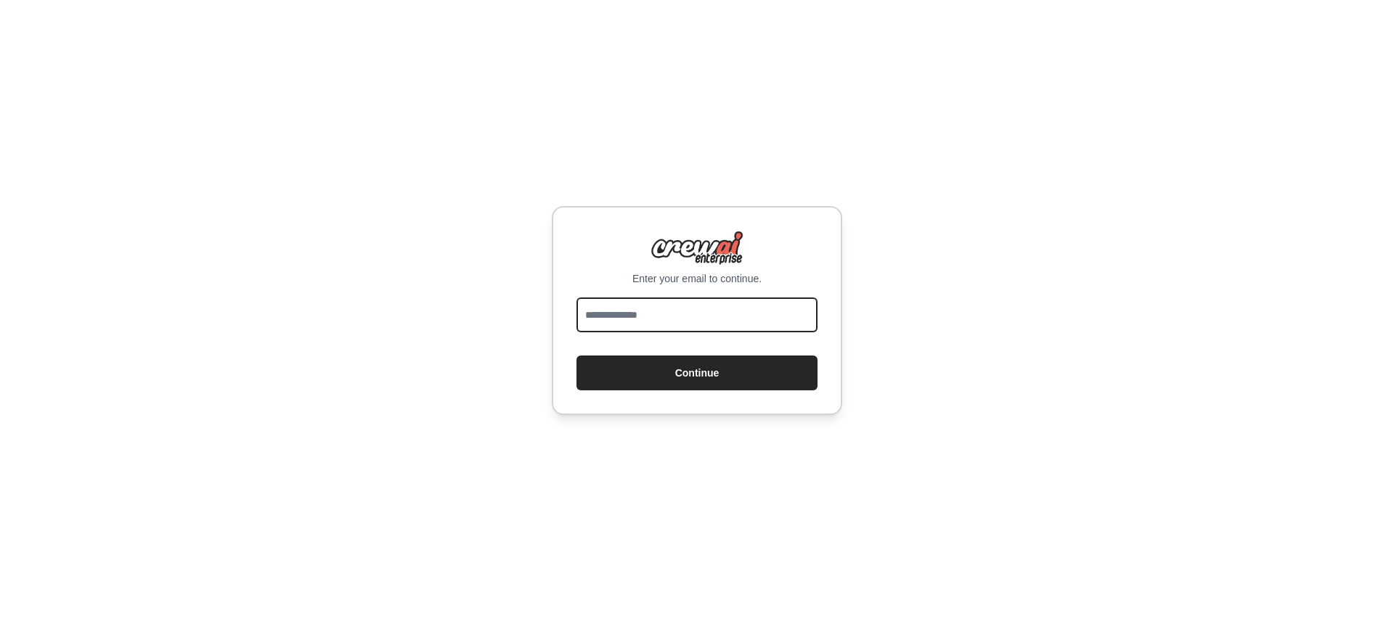
click at [653, 325] on input "email" at bounding box center [696, 315] width 241 height 35
type input "**********"
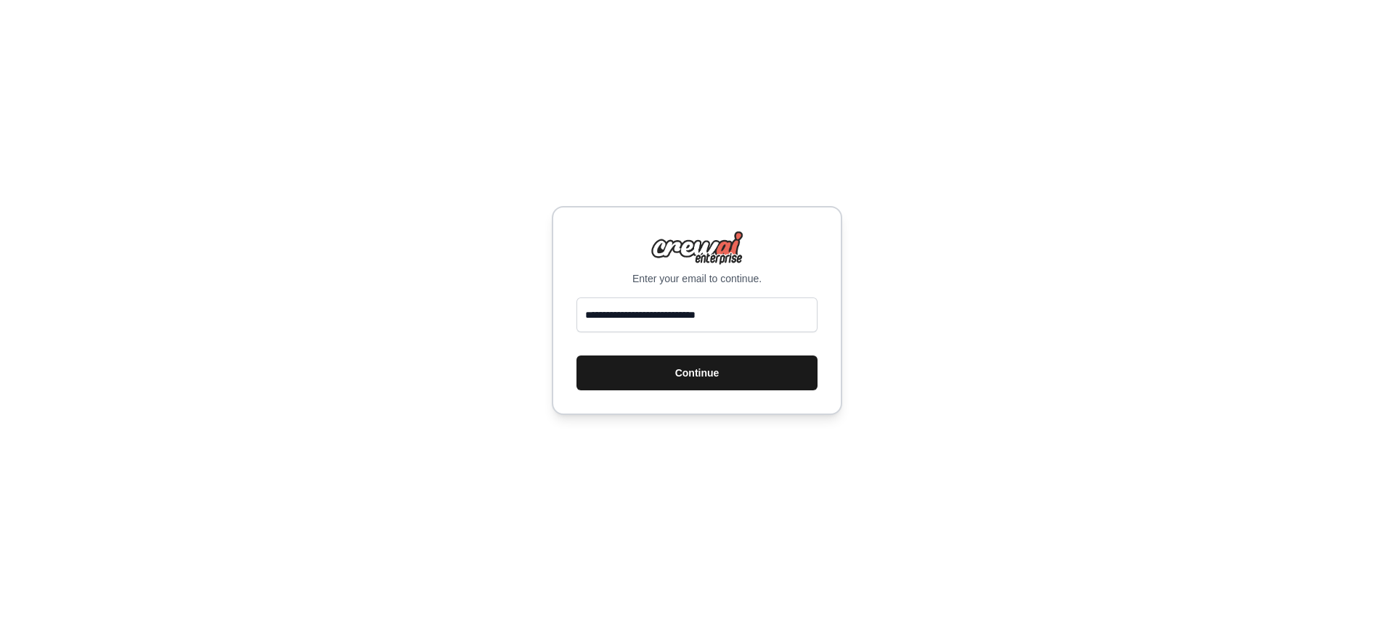
click at [691, 382] on button "Continue" at bounding box center [696, 373] width 241 height 35
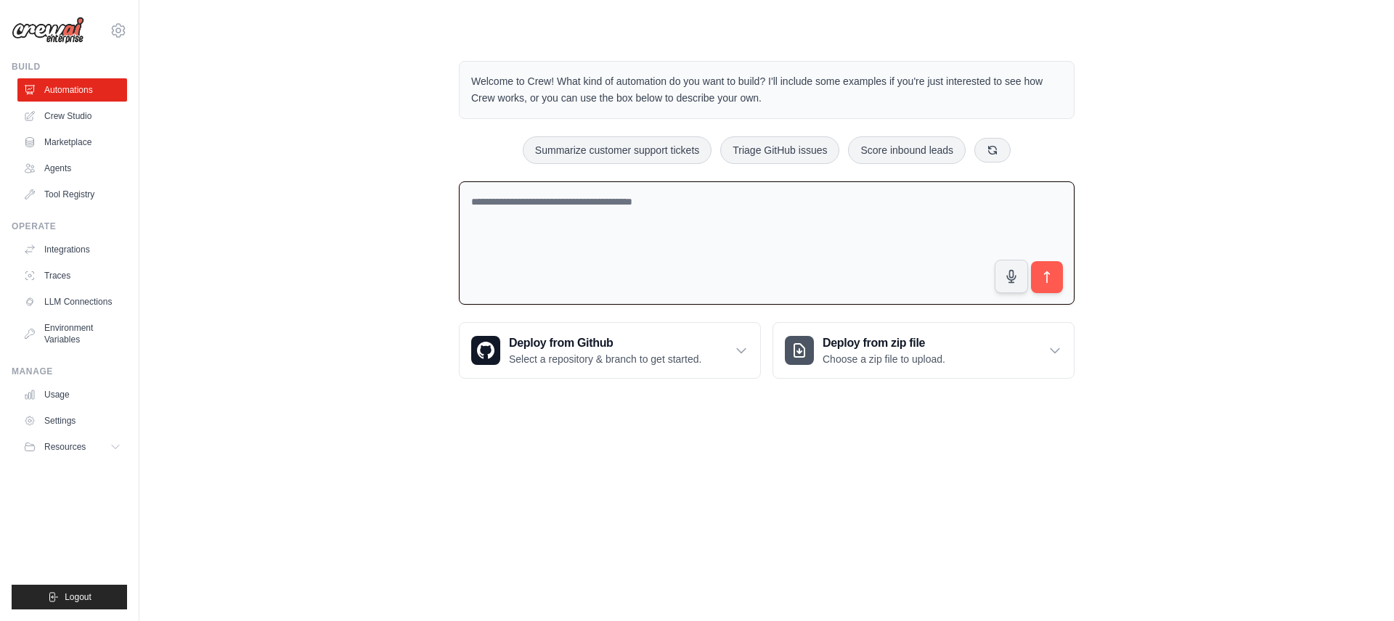
click at [494, 203] on textarea at bounding box center [767, 243] width 616 height 124
type textarea "**********"
click at [1051, 285] on button "submit" at bounding box center [1046, 277] width 33 height 33
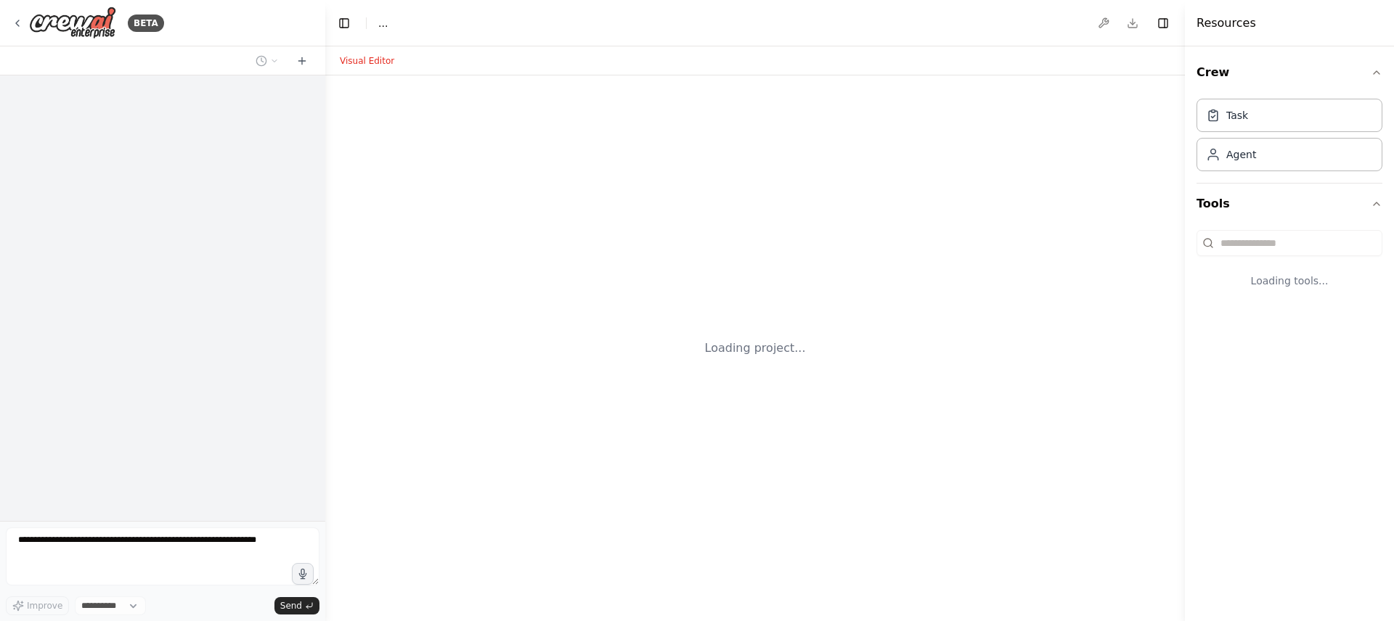
select select "****"
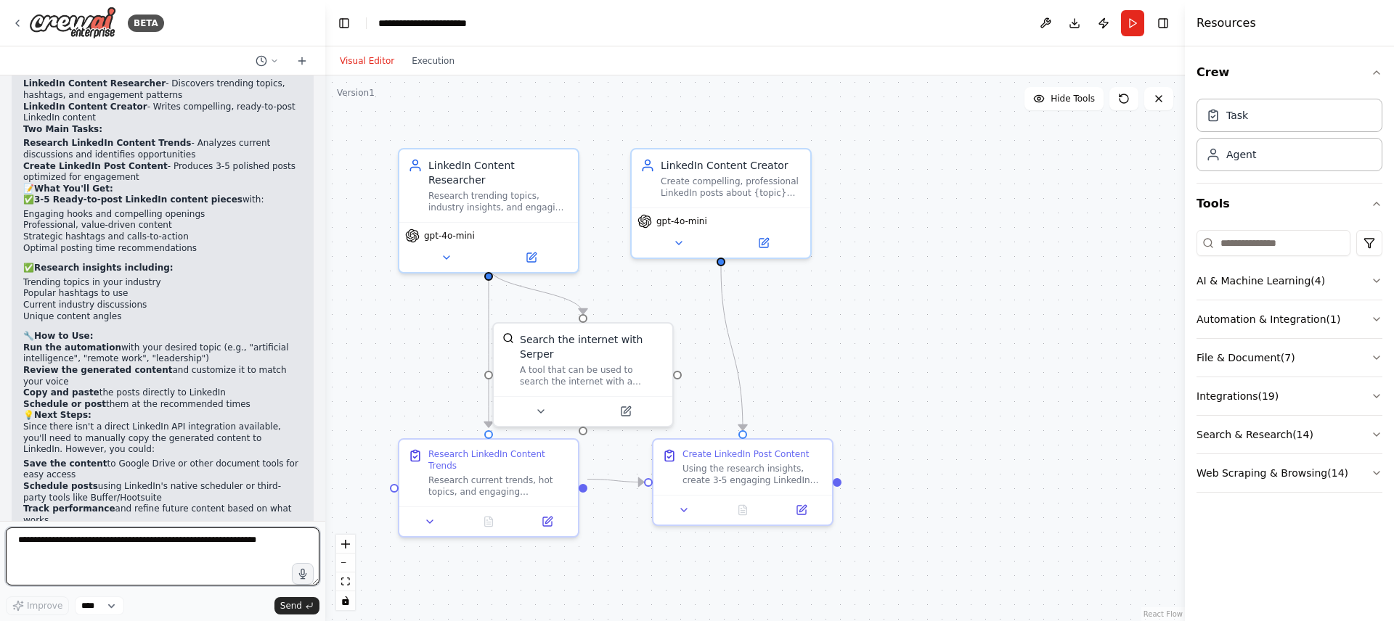
scroll to position [1271, 0]
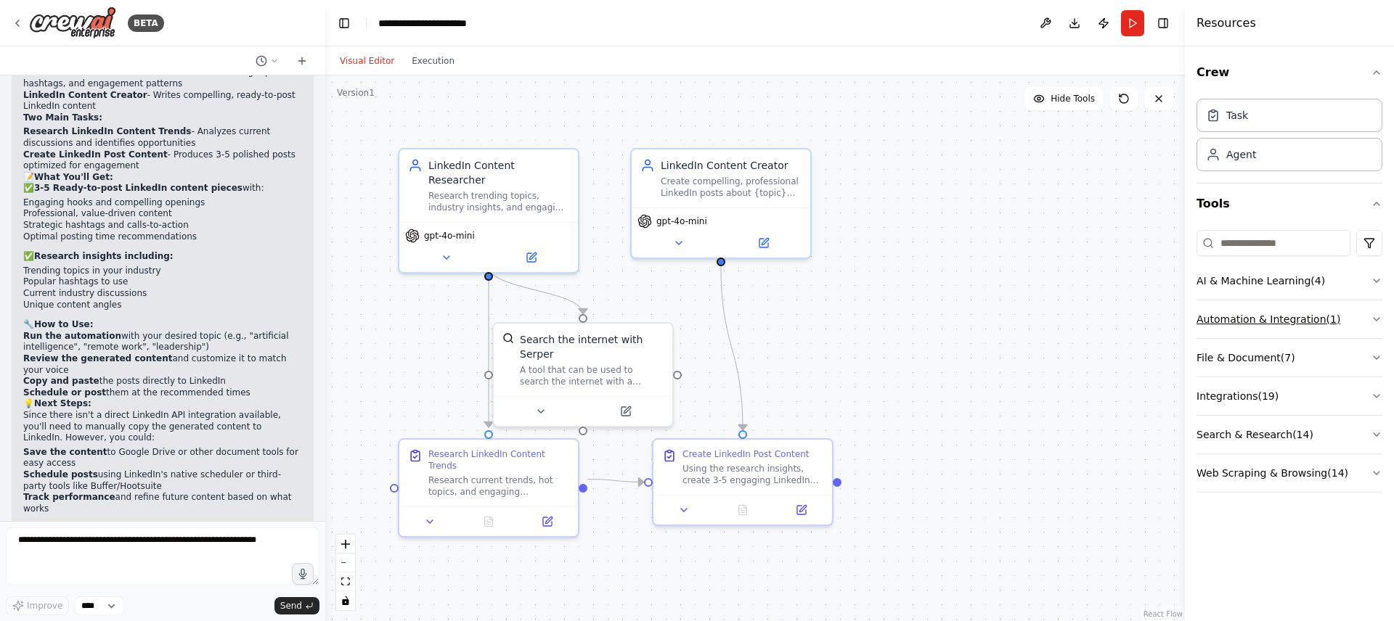
click at [1374, 317] on icon "button" at bounding box center [1377, 320] width 12 height 12
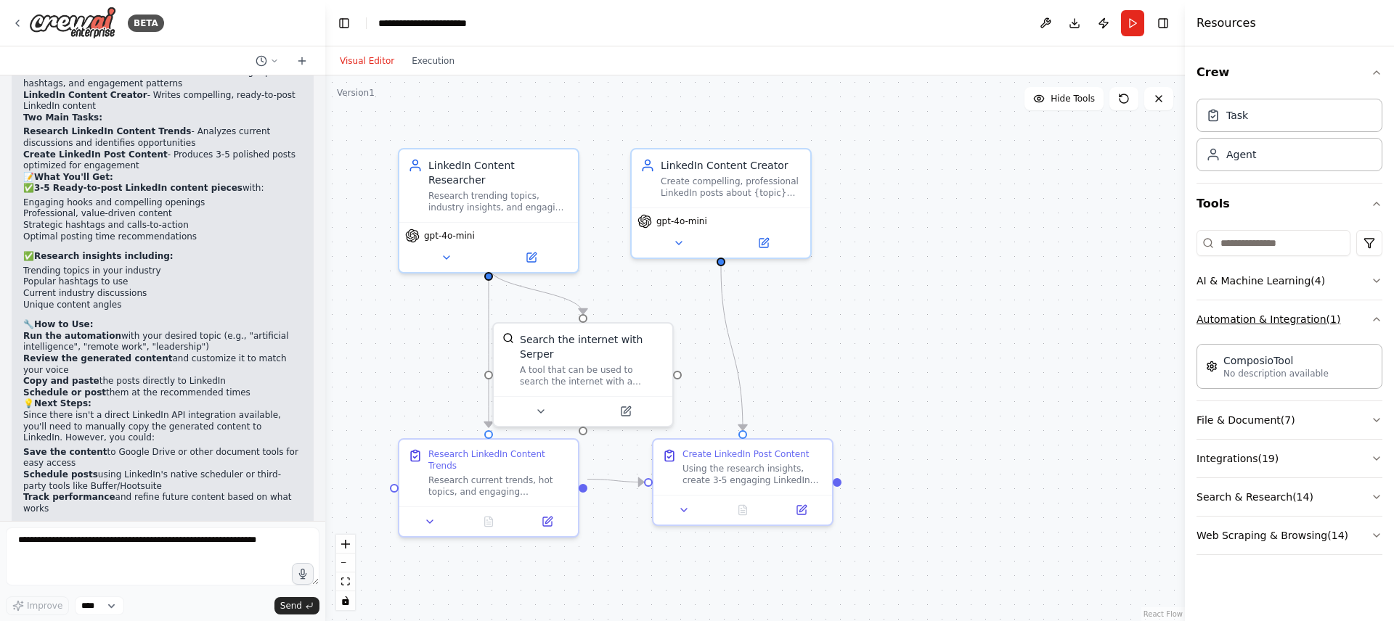
click at [1374, 317] on icon "button" at bounding box center [1377, 320] width 12 height 12
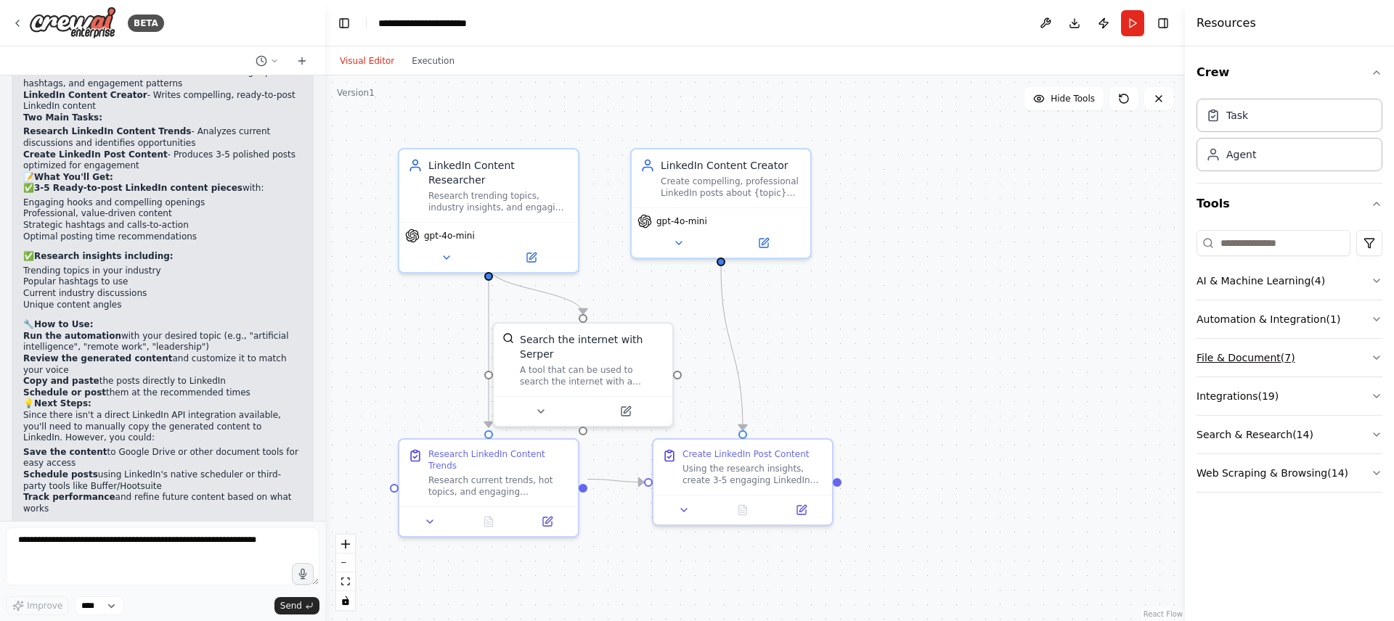
click at [1376, 346] on button "File & Document ( 7 )" at bounding box center [1289, 358] width 186 height 38
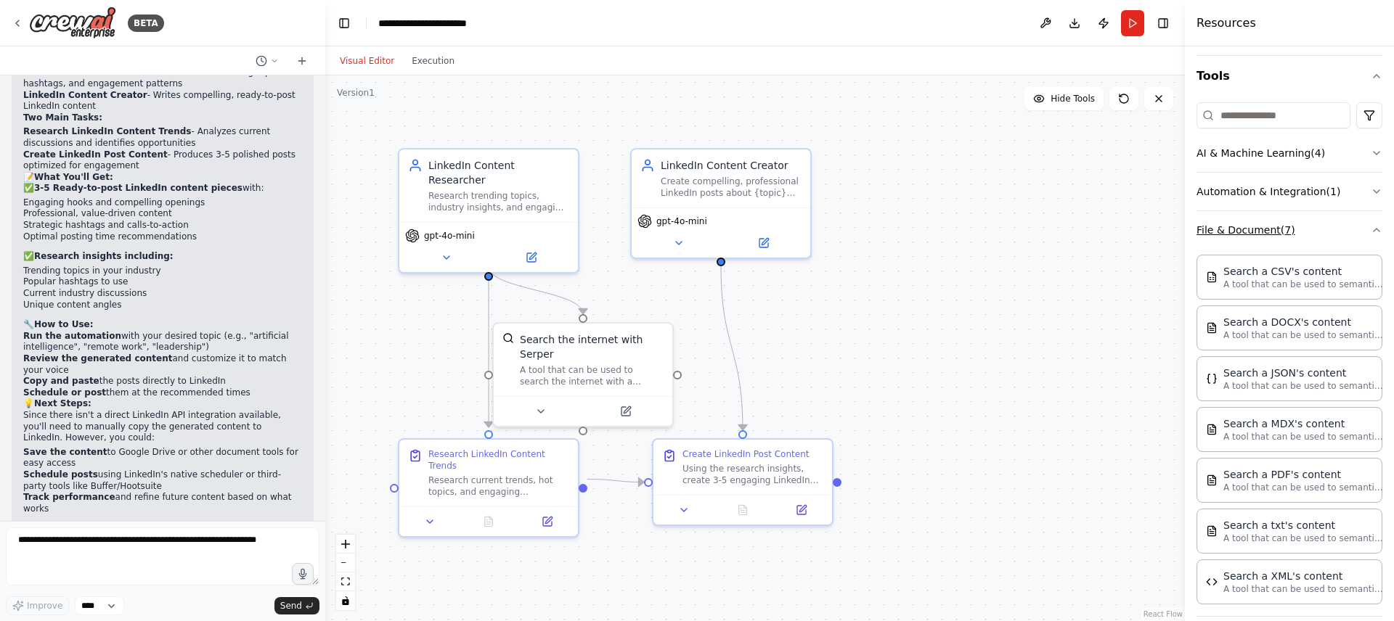
scroll to position [129, 0]
click at [1356, 185] on button "Automation & Integration ( 1 )" at bounding box center [1289, 190] width 186 height 38
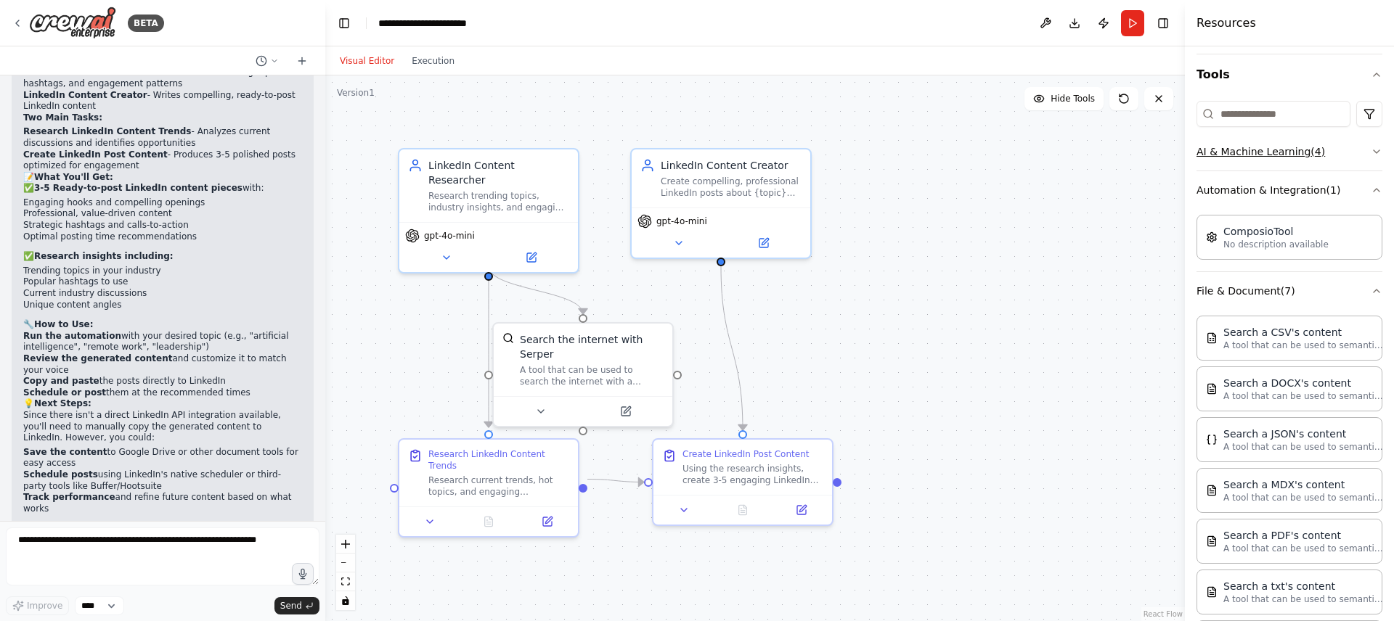
click at [1371, 155] on icon "button" at bounding box center [1377, 152] width 12 height 12
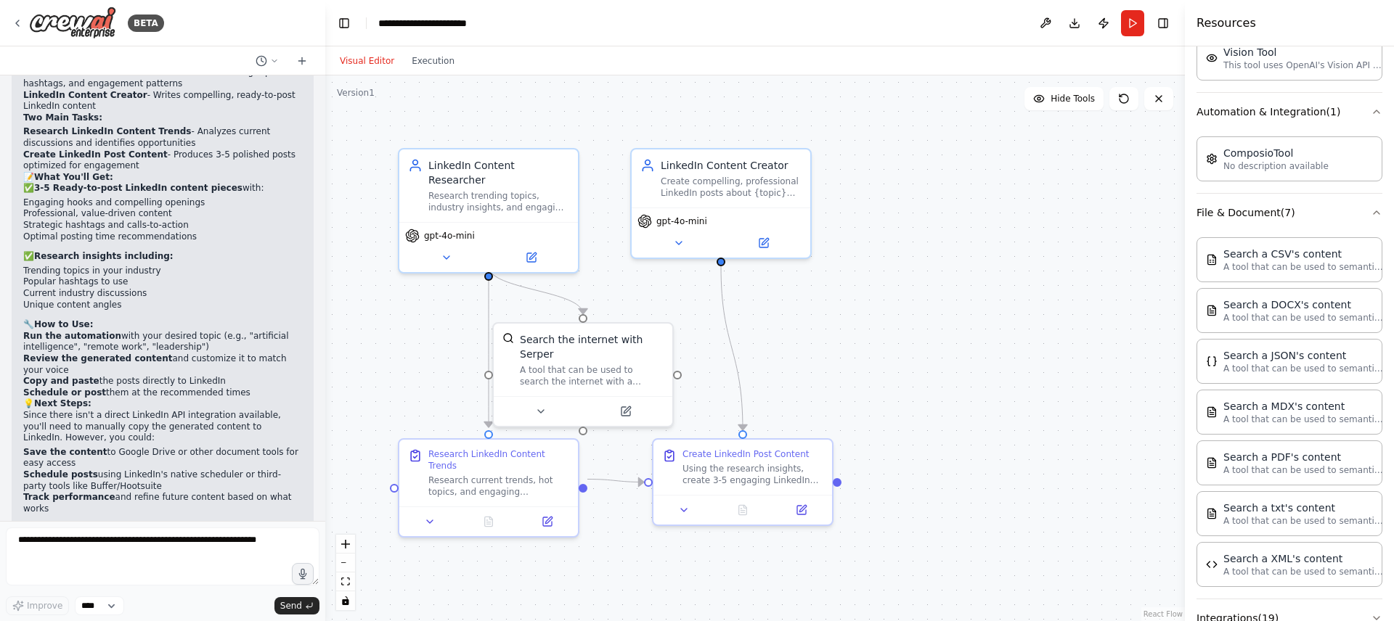
scroll to position [539, 0]
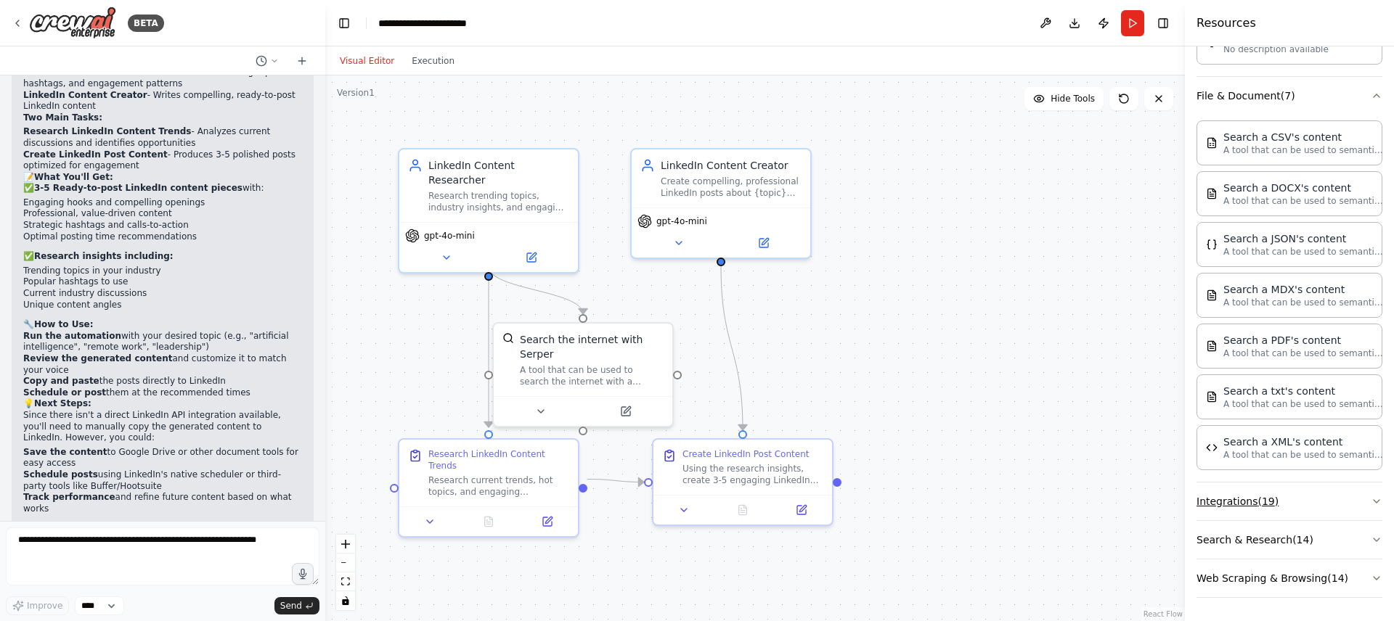
click at [1308, 507] on button "Integrations ( 19 )" at bounding box center [1289, 502] width 186 height 38
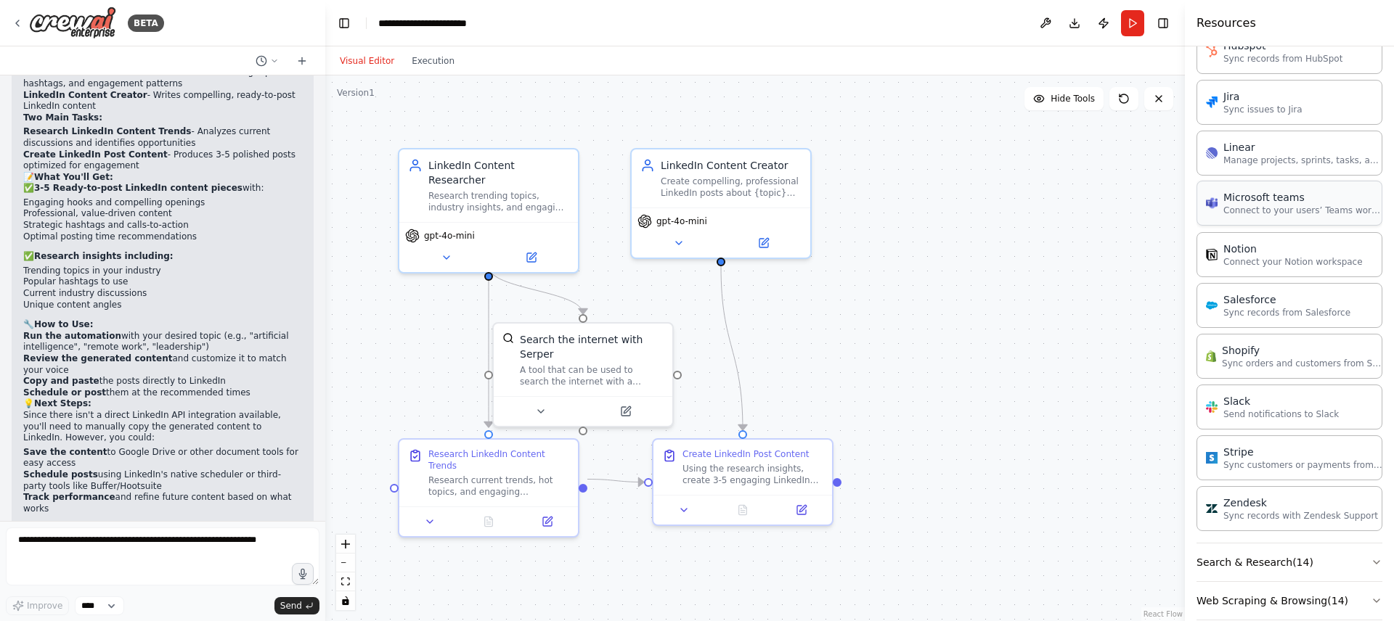
scroll to position [1517, 0]
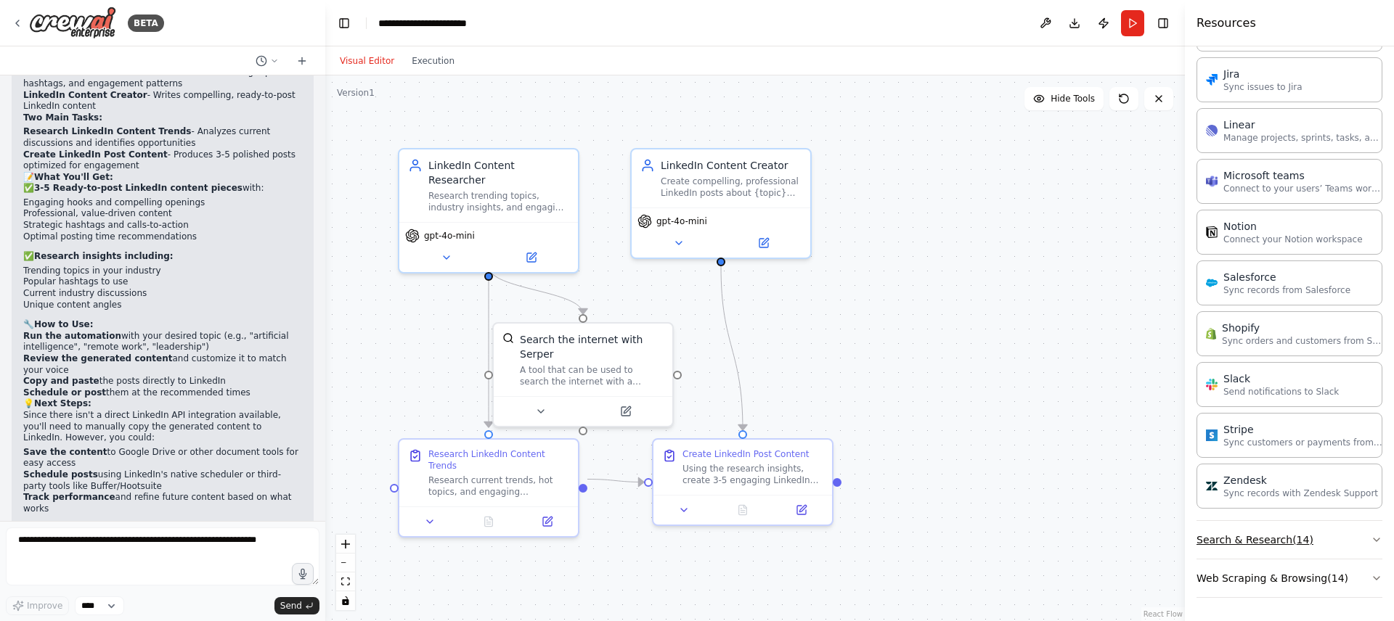
click at [1347, 539] on button "Search & Research ( 14 )" at bounding box center [1289, 540] width 186 height 38
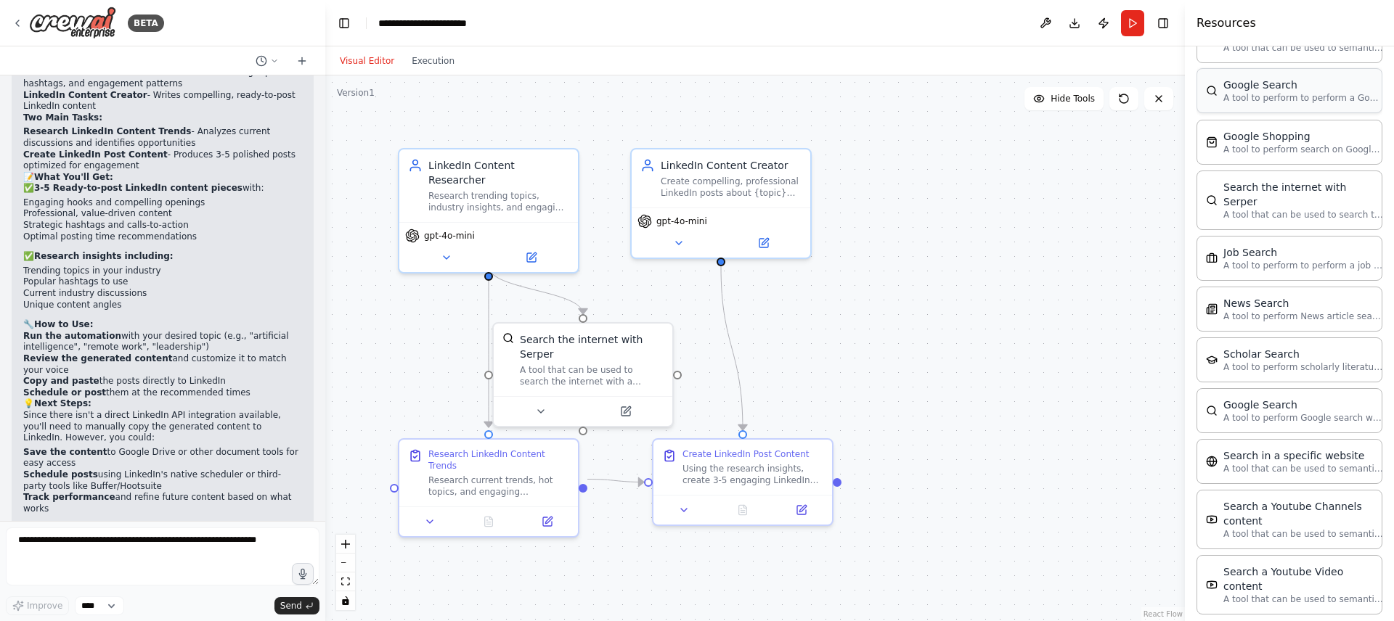
scroll to position [2254, 0]
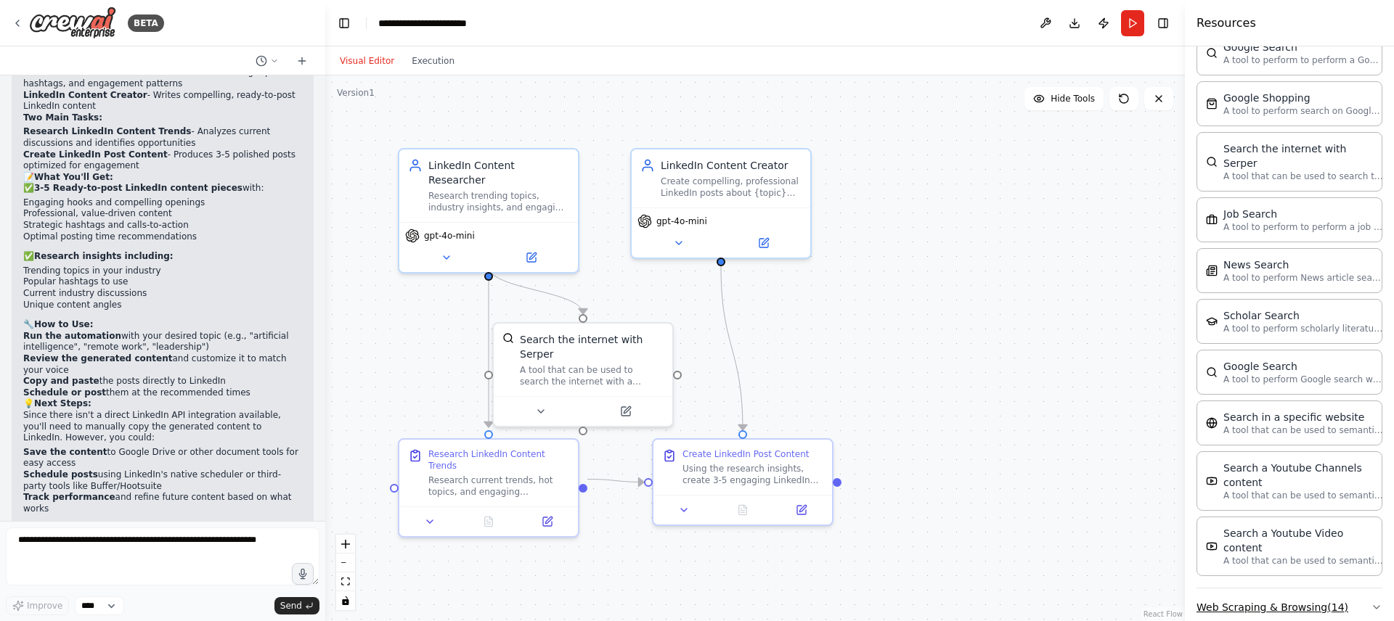
click at [1336, 589] on button "Web Scraping & Browsing ( 14 )" at bounding box center [1289, 608] width 186 height 38
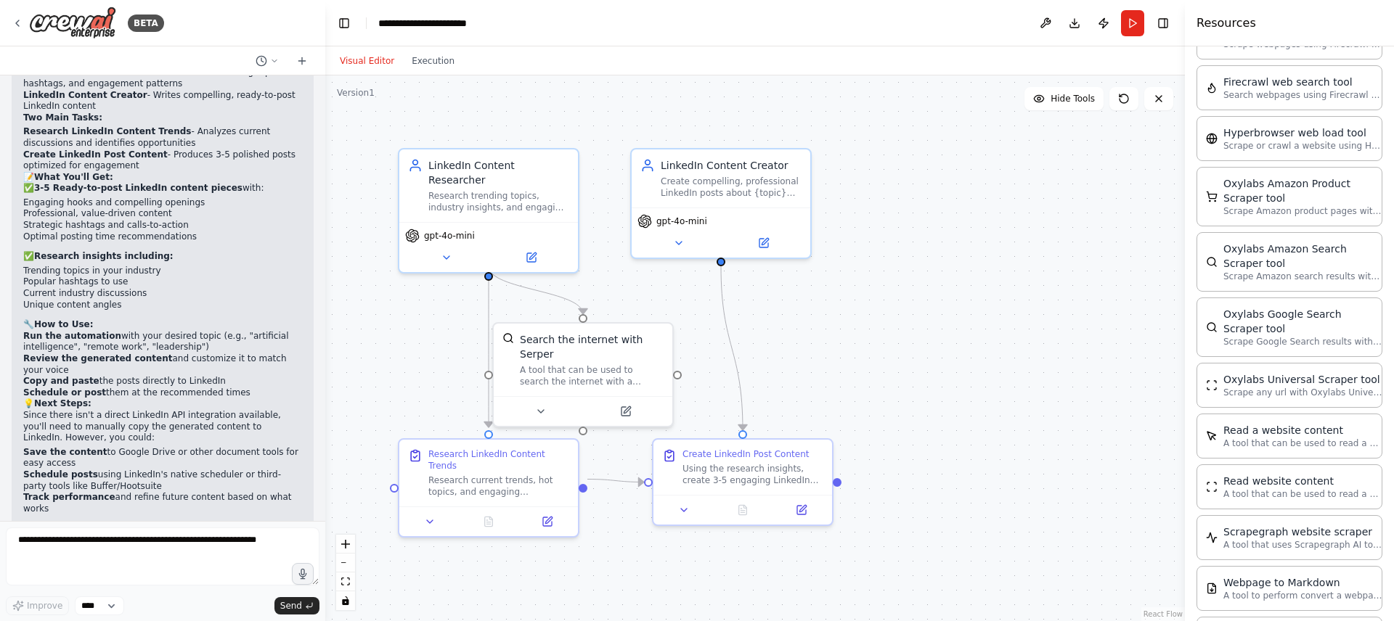
scroll to position [3021, 0]
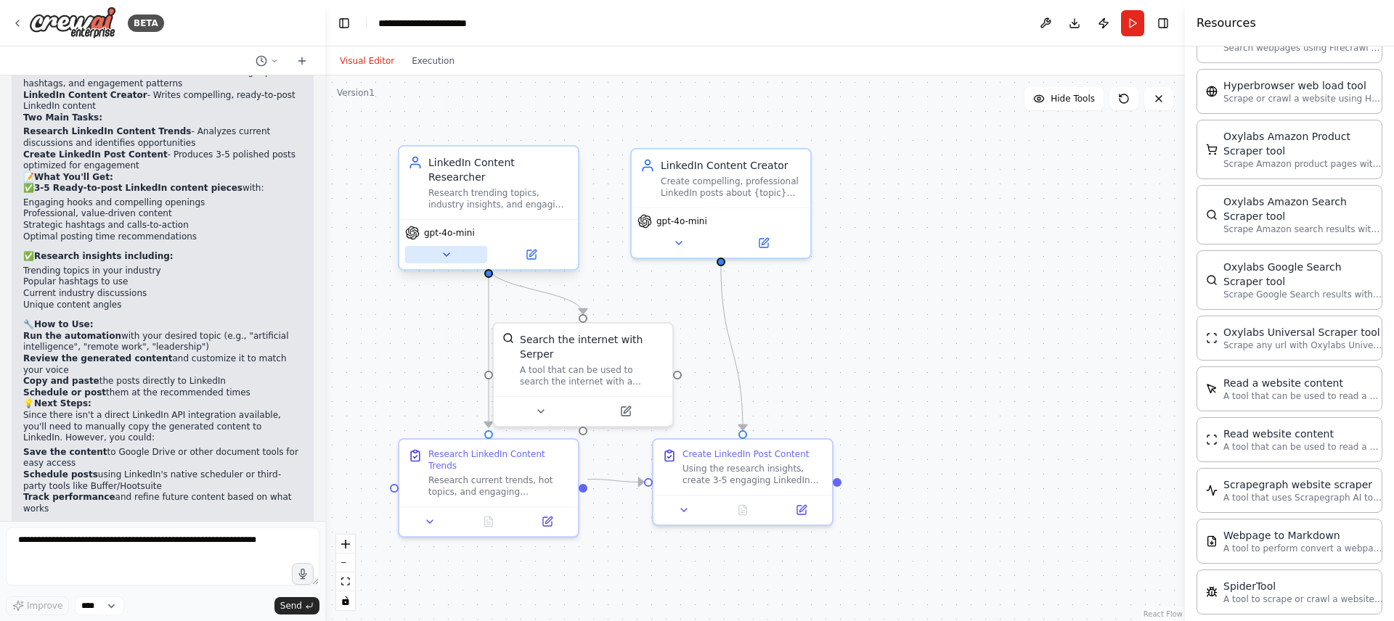
click at [441, 249] on icon at bounding box center [447, 255] width 12 height 12
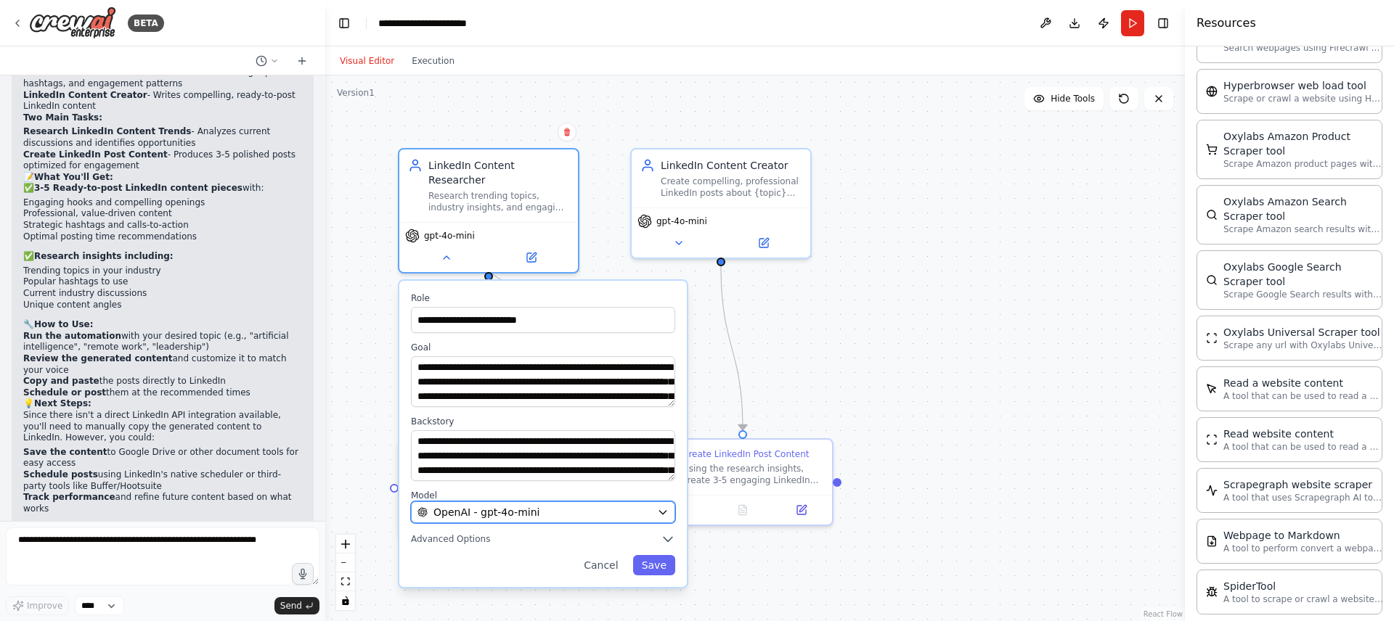
click at [587, 505] on div "OpenAI - gpt-4o-mini" at bounding box center [534, 512] width 234 height 15
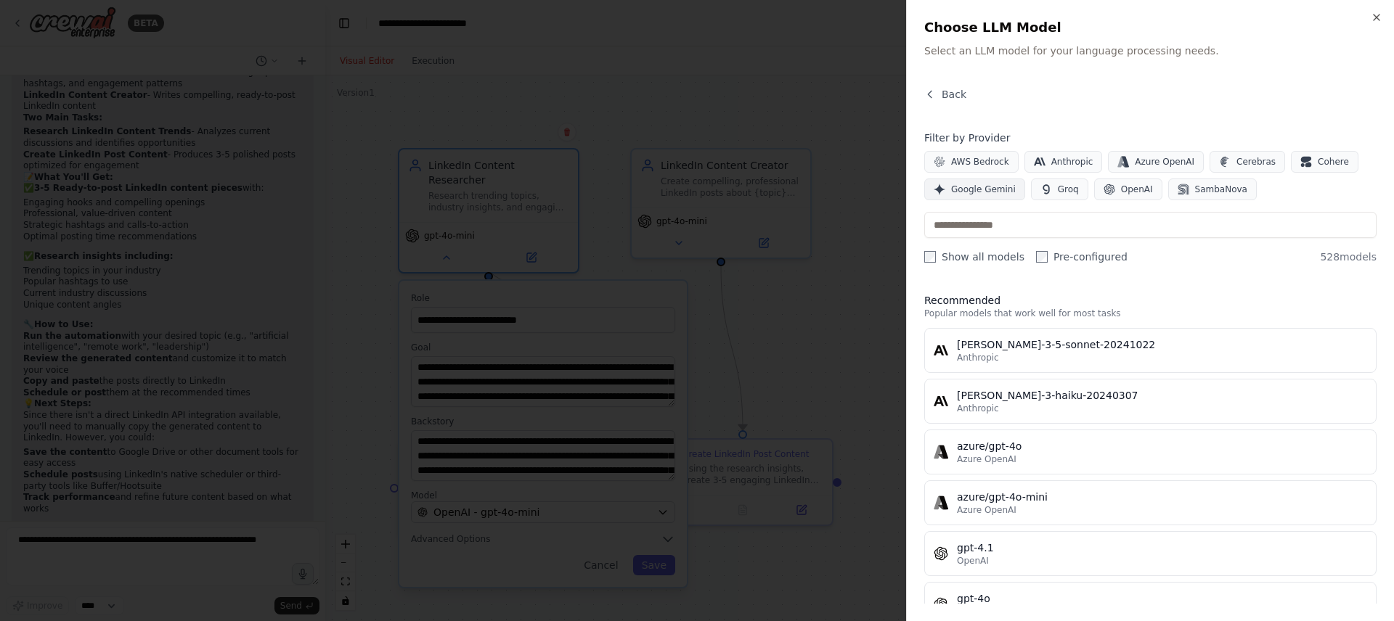
click at [983, 185] on span "Google Gemini" at bounding box center [983, 190] width 65 height 12
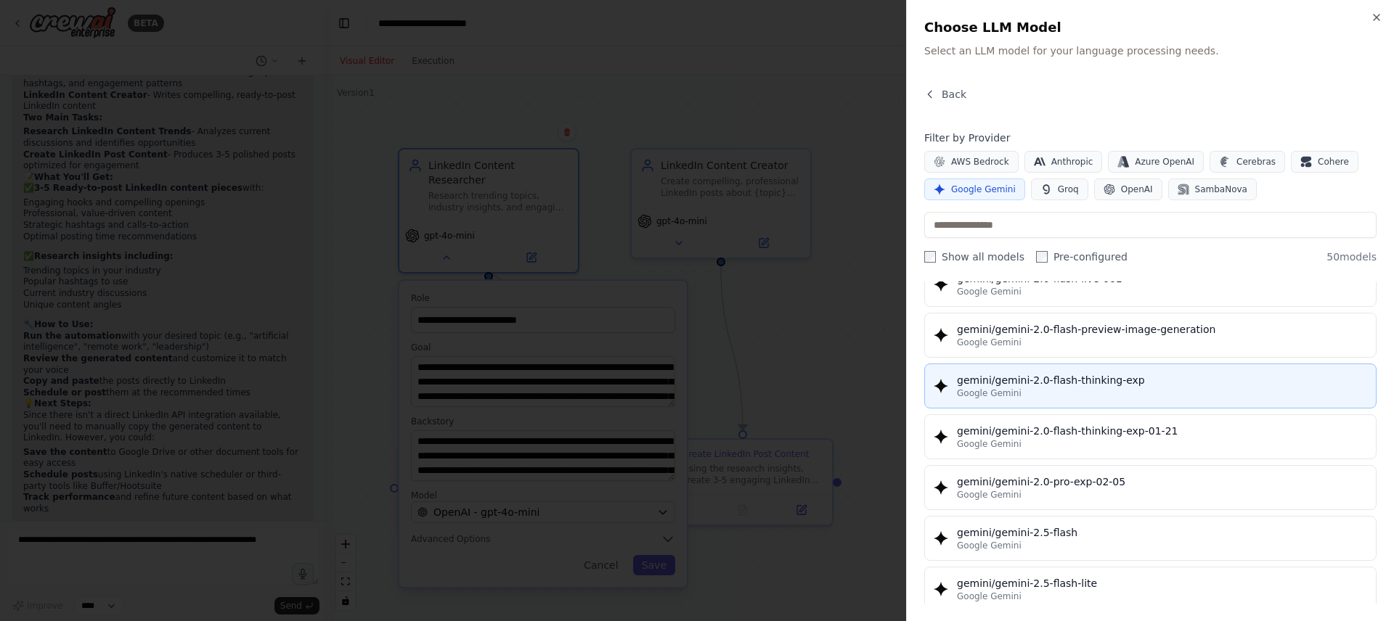
scroll to position [1161, 0]
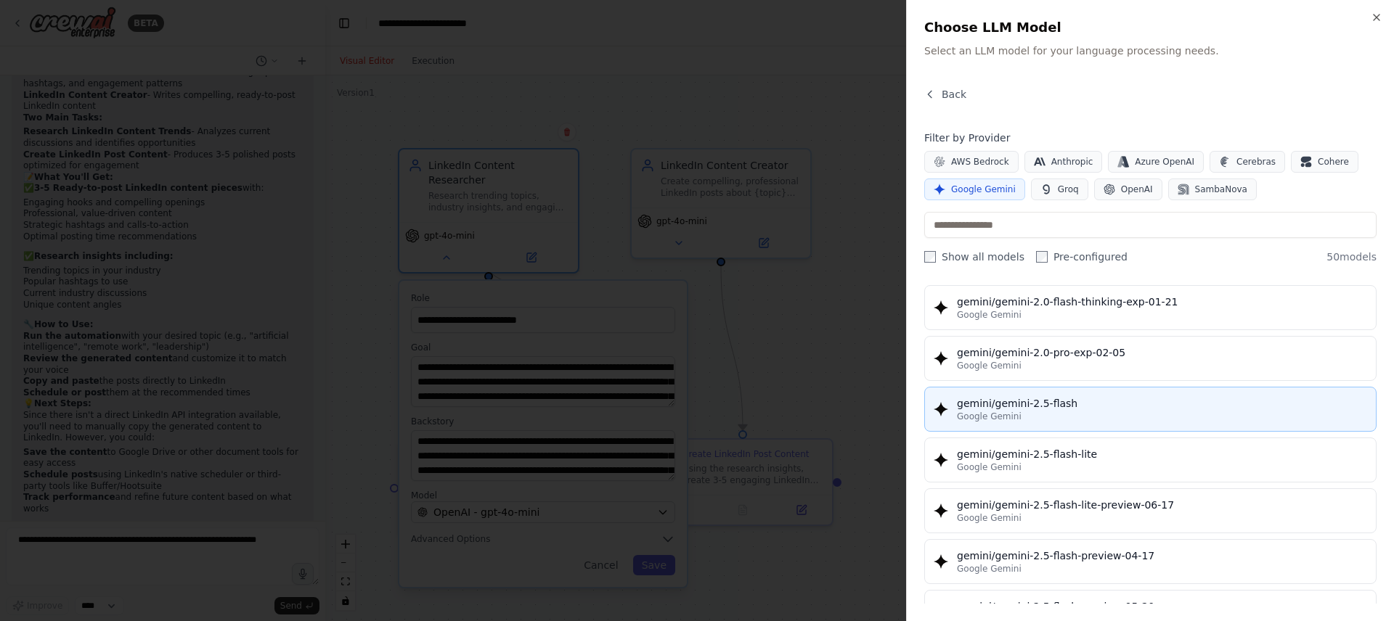
click at [1016, 404] on div "gemini/gemini-2.5-flash" at bounding box center [1162, 403] width 410 height 15
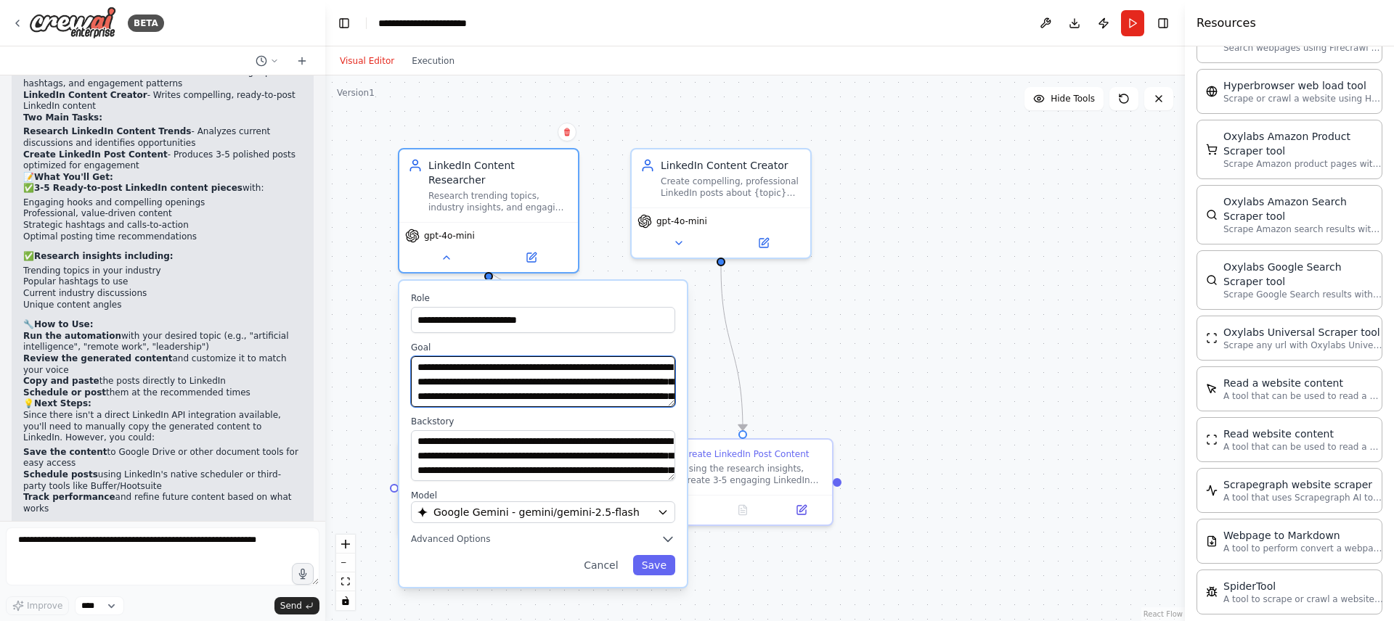
click at [441, 381] on textarea "**********" at bounding box center [543, 381] width 264 height 51
drag, startPoint x: 446, startPoint y: 380, endPoint x: 409, endPoint y: 356, distance: 44.1
click at [409, 356] on div "**********" at bounding box center [542, 434] width 287 height 306
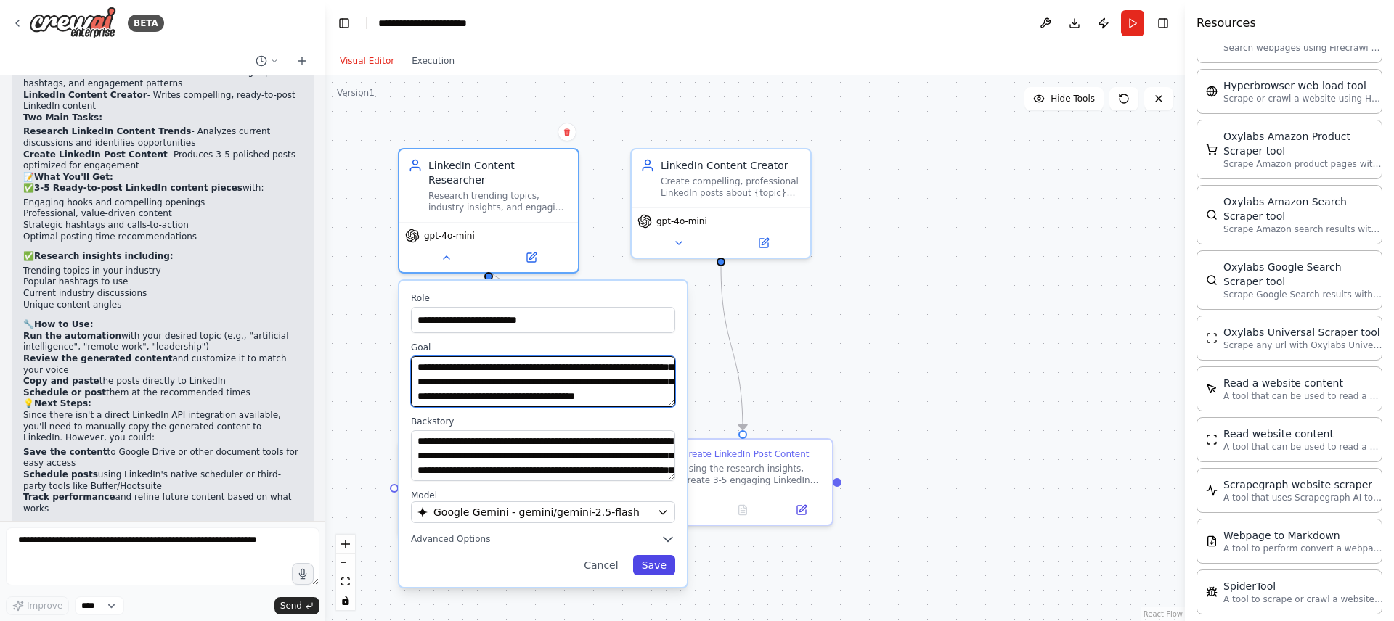
type textarea "**********"
click at [662, 555] on button "Save" at bounding box center [654, 565] width 42 height 20
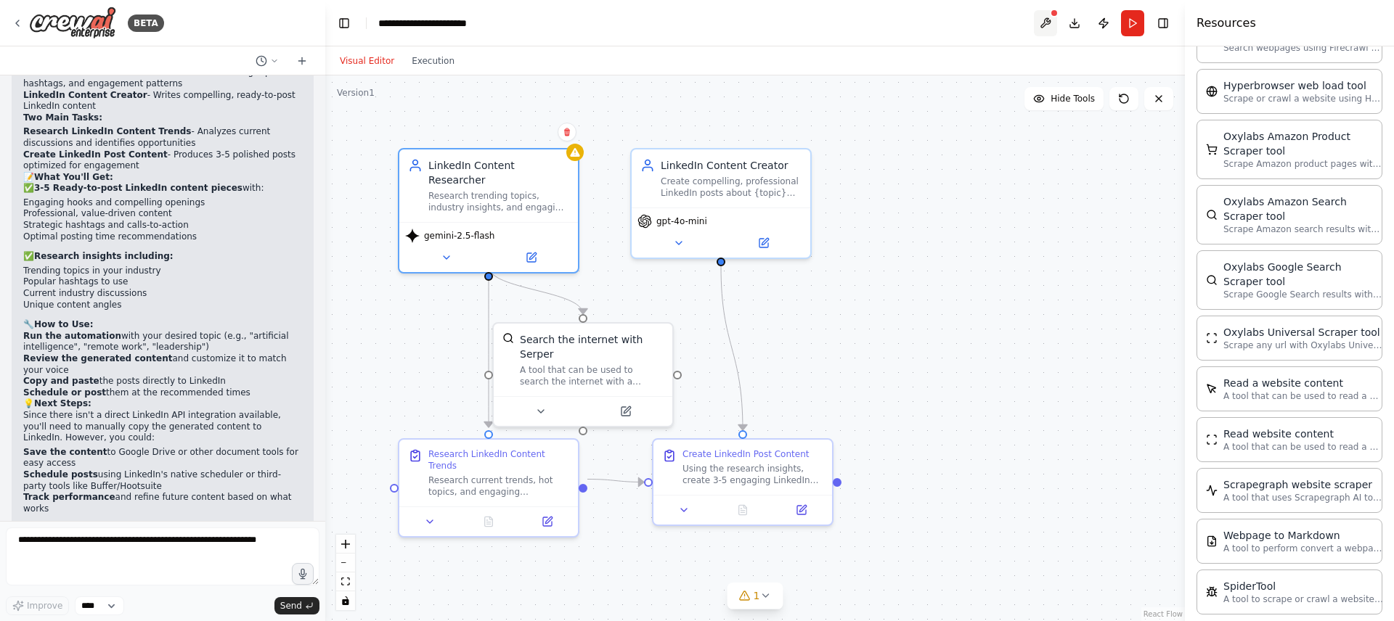
click at [1048, 22] on button at bounding box center [1045, 23] width 23 height 26
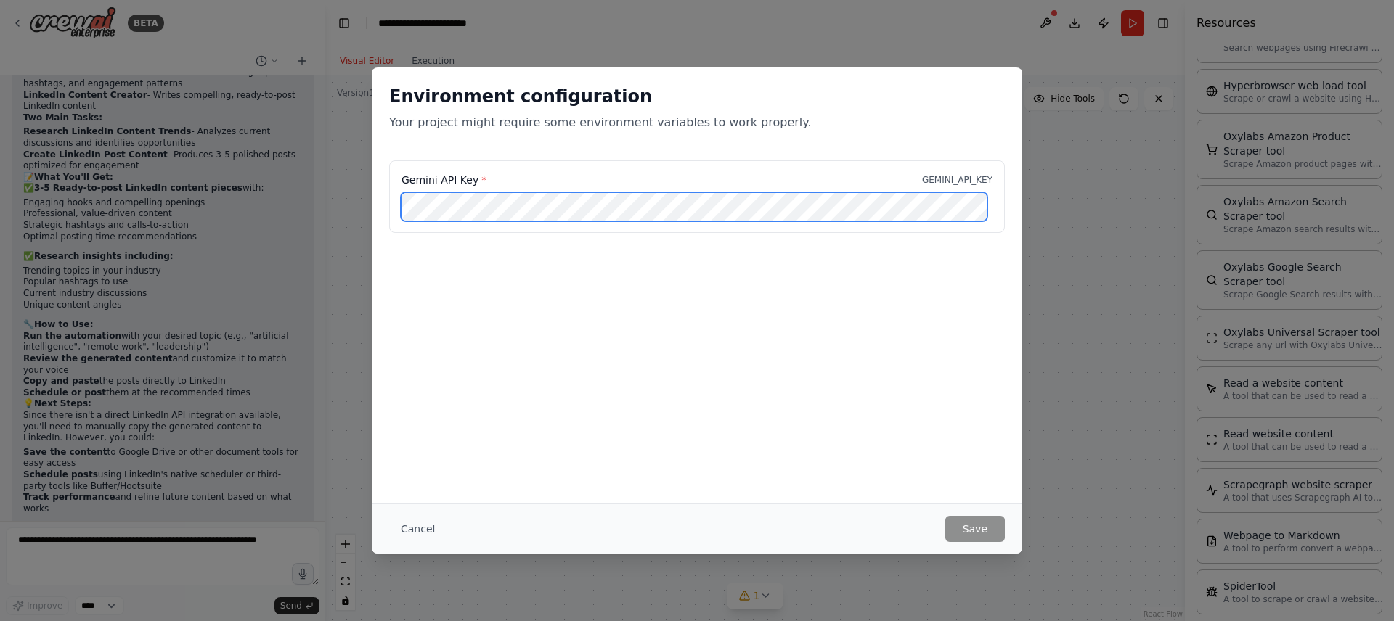
click at [394, 203] on div "Gemini API Key * GEMINI_API_KEY" at bounding box center [697, 196] width 616 height 73
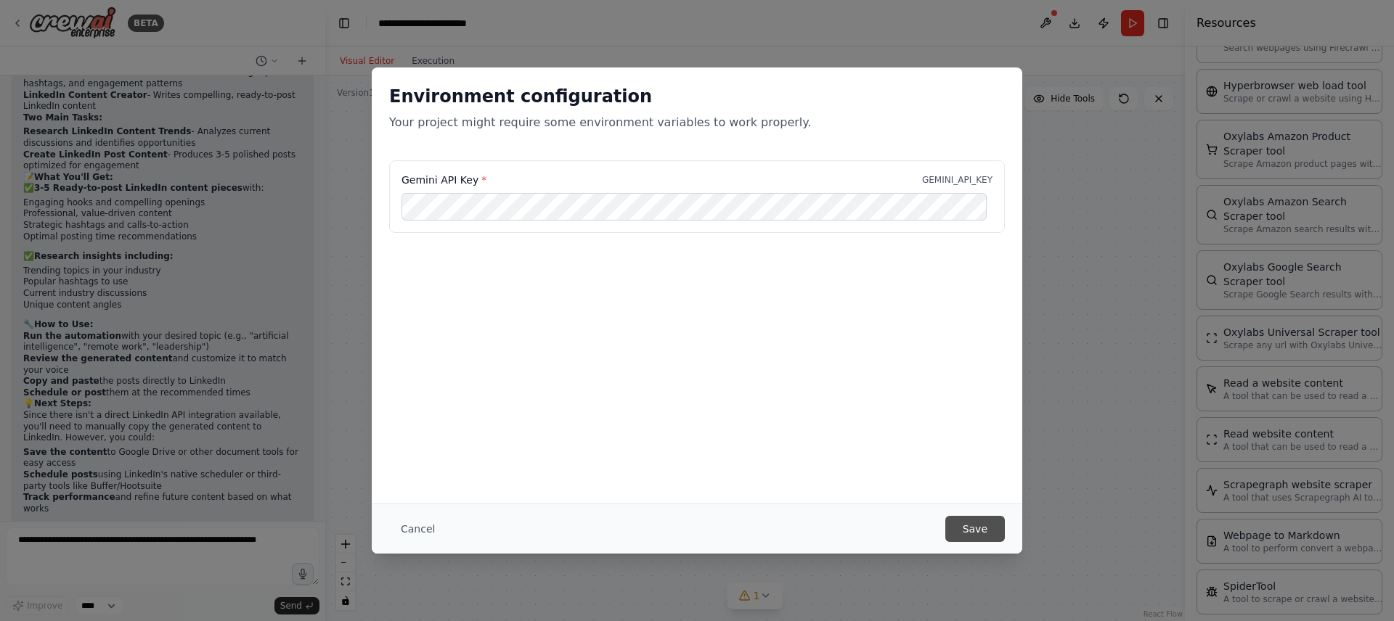
click at [987, 528] on button "Save" at bounding box center [975, 529] width 60 height 26
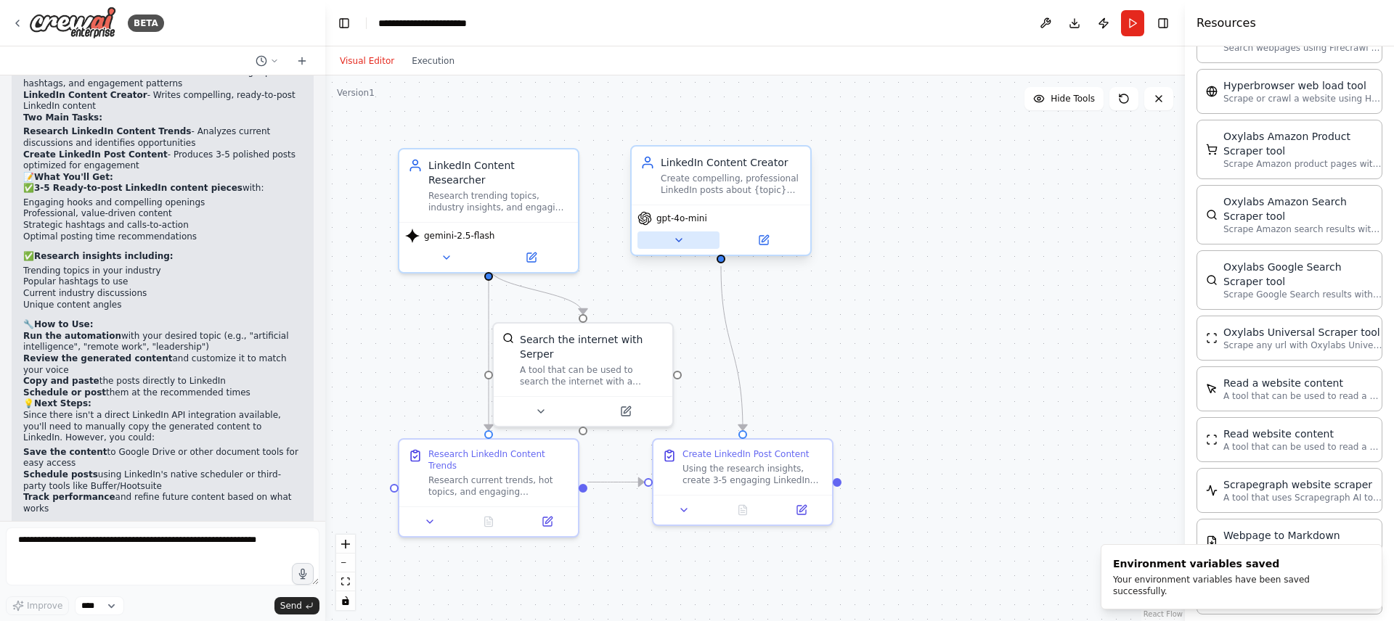
click at [677, 238] on icon at bounding box center [679, 240] width 12 height 12
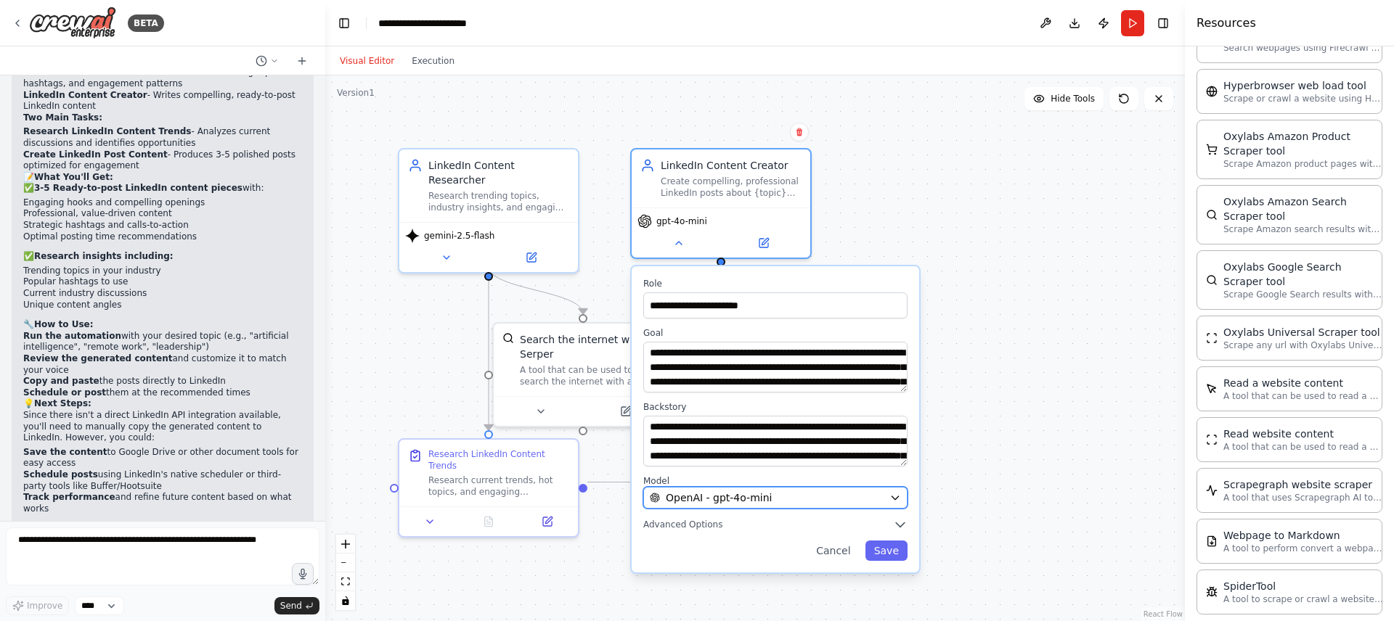
click at [741, 508] on button "OpenAI - gpt-4o-mini" at bounding box center [775, 498] width 264 height 22
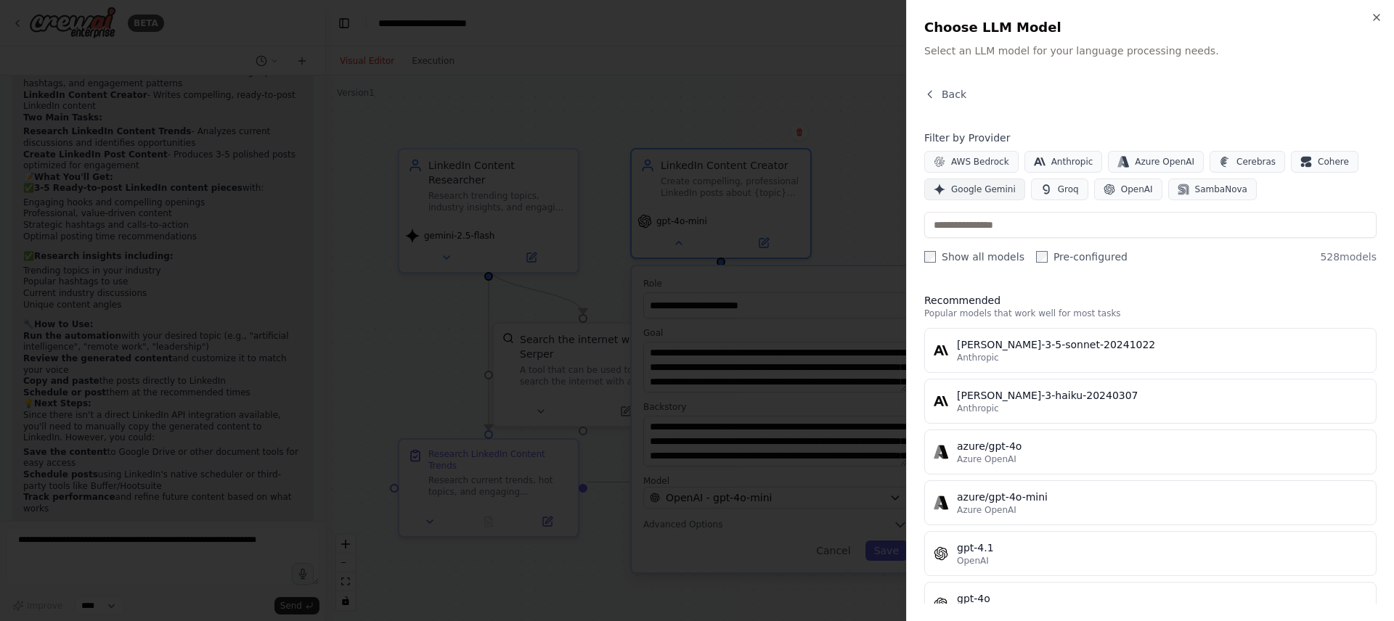
click at [995, 195] on span "Google Gemini" at bounding box center [983, 190] width 65 height 12
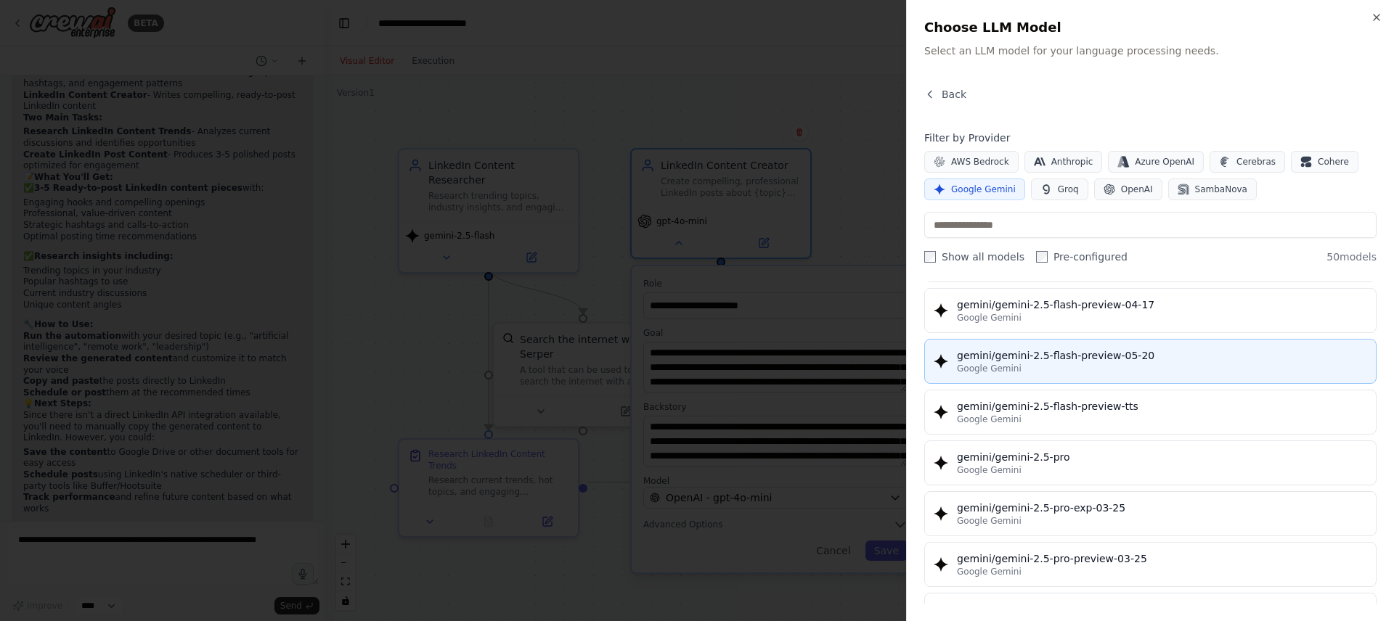
scroll to position [1413, 0]
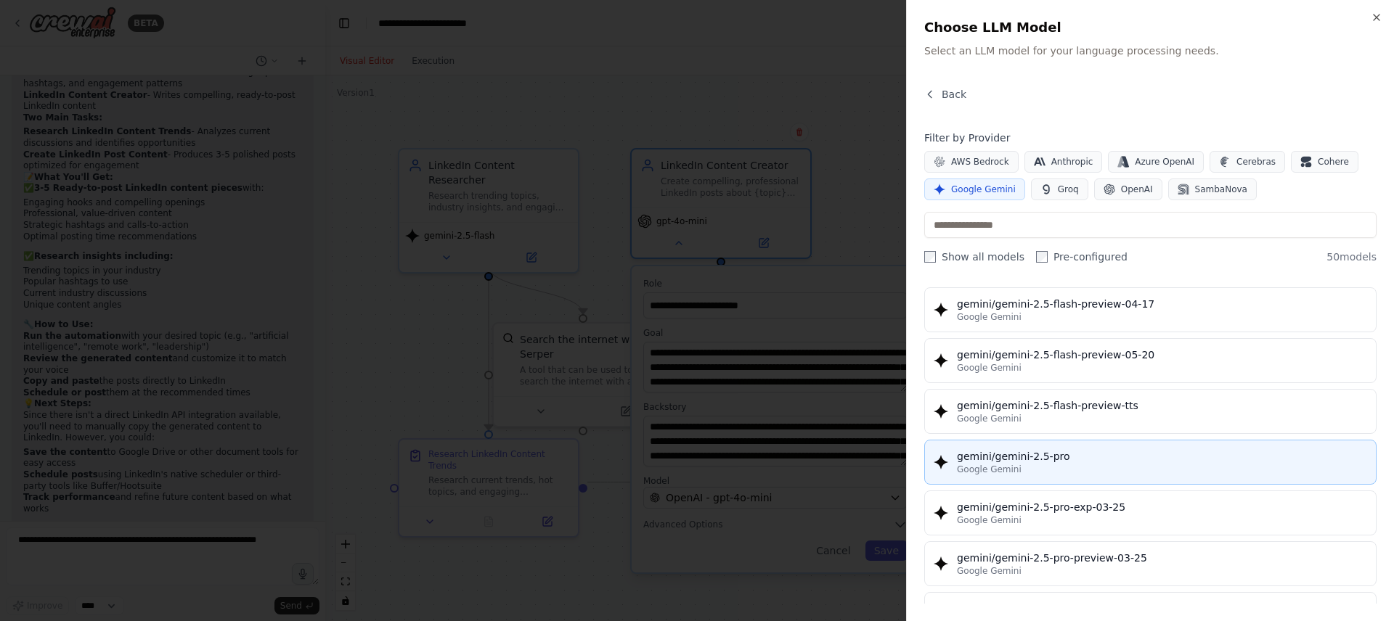
click at [1062, 464] on div "Google Gemini" at bounding box center [1162, 470] width 410 height 12
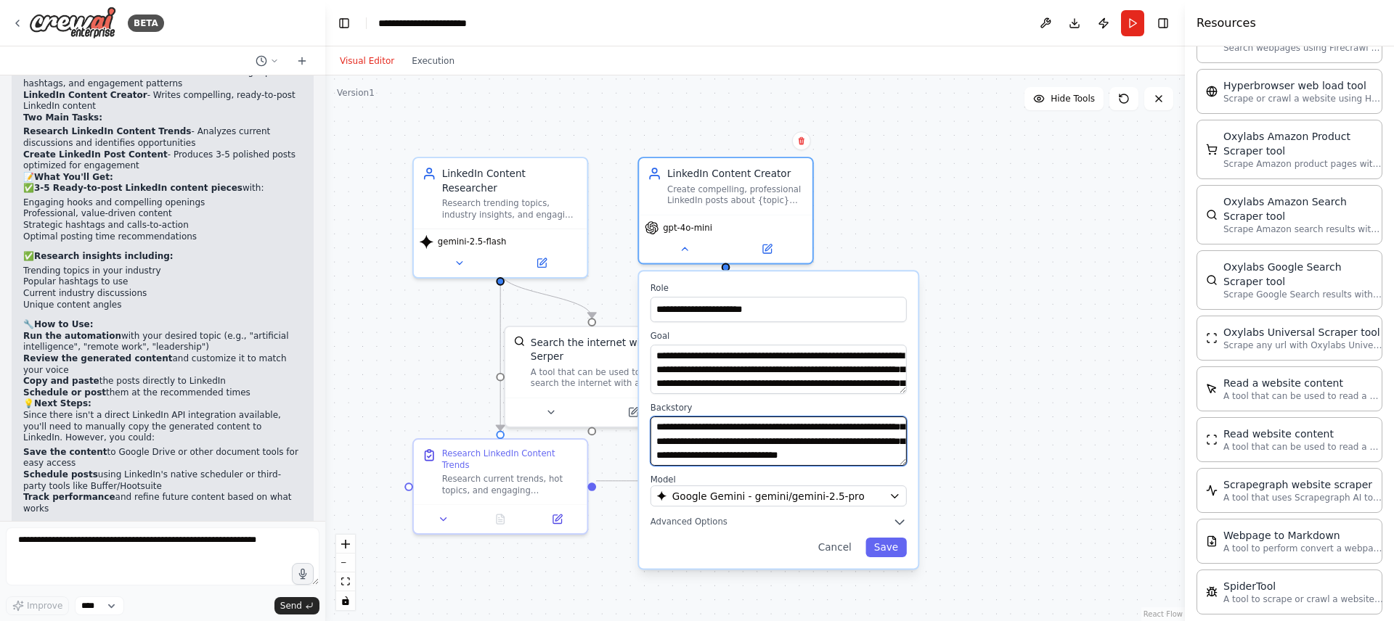
scroll to position [73, 0]
click at [881, 548] on button "Save" at bounding box center [885, 548] width 41 height 20
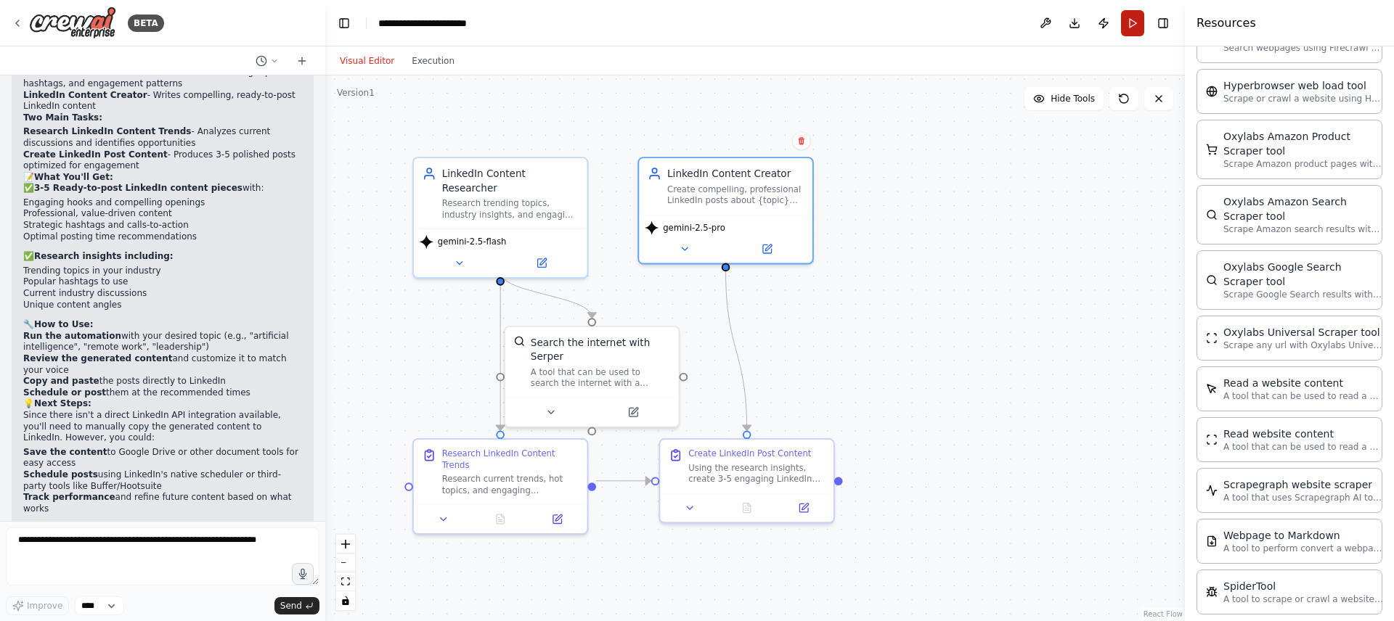
click at [1130, 29] on button "Run" at bounding box center [1132, 23] width 23 height 26
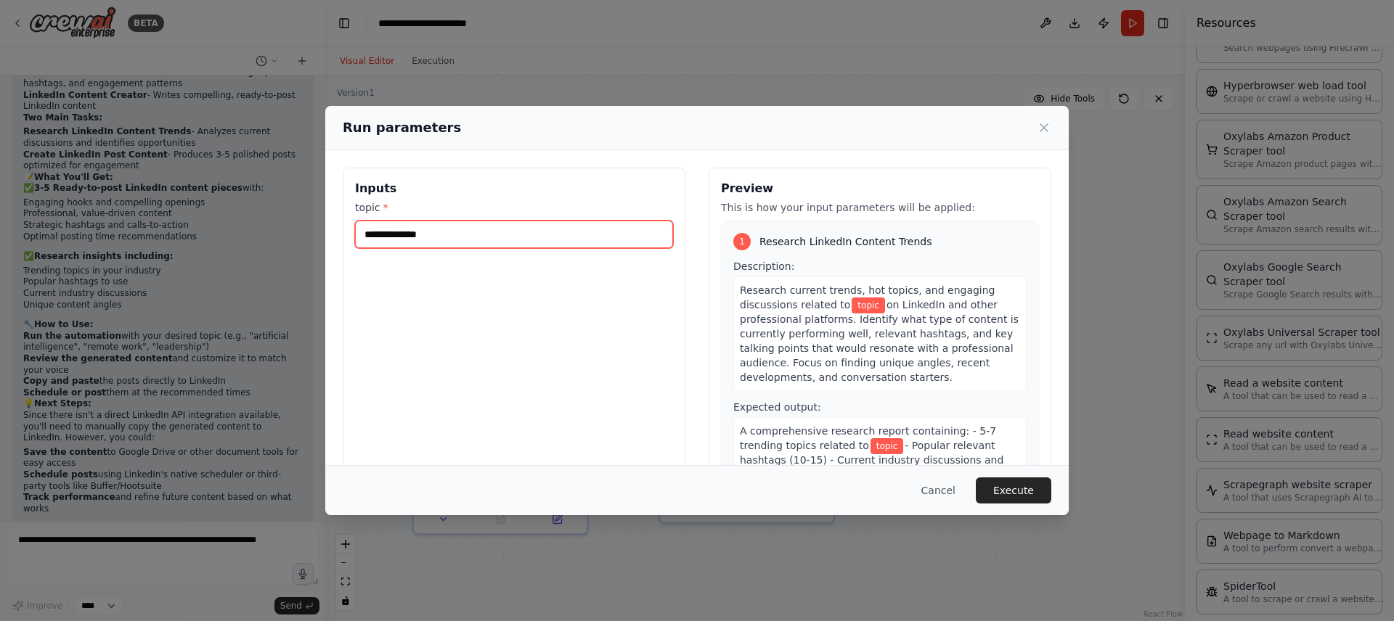
click at [391, 234] on input "topic *" at bounding box center [514, 235] width 318 height 28
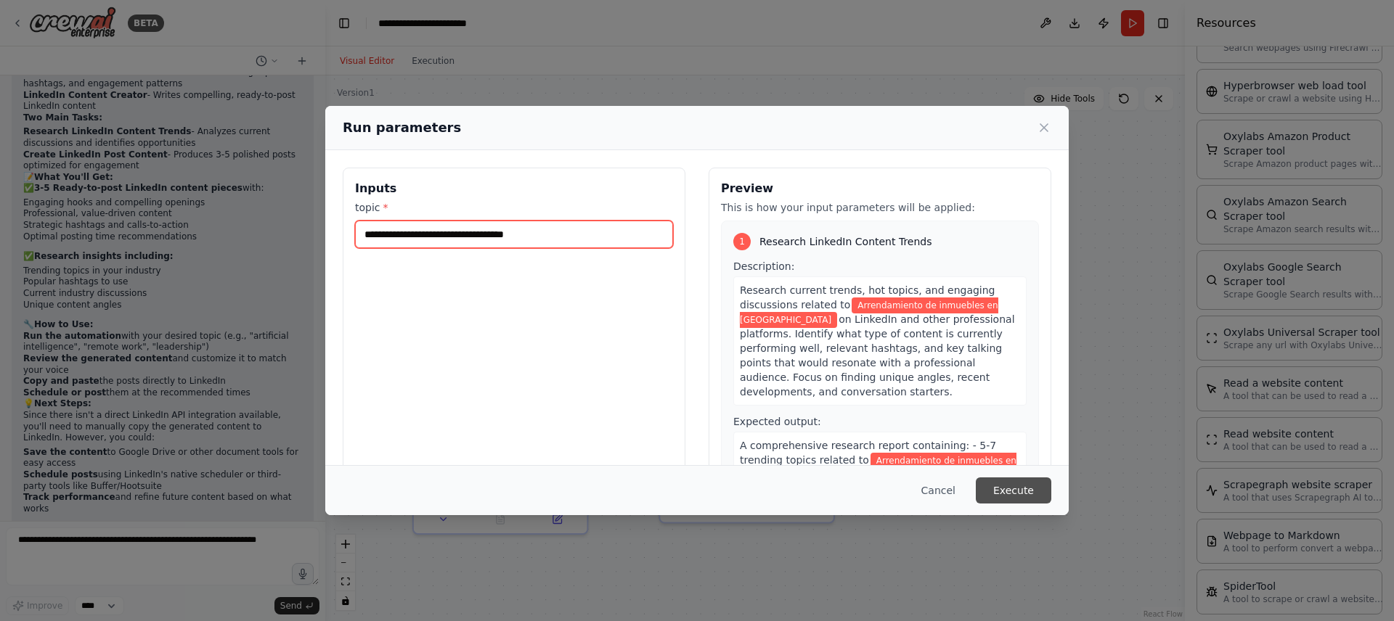
type input "**********"
click at [1020, 493] on button "Execute" at bounding box center [1014, 491] width 76 height 26
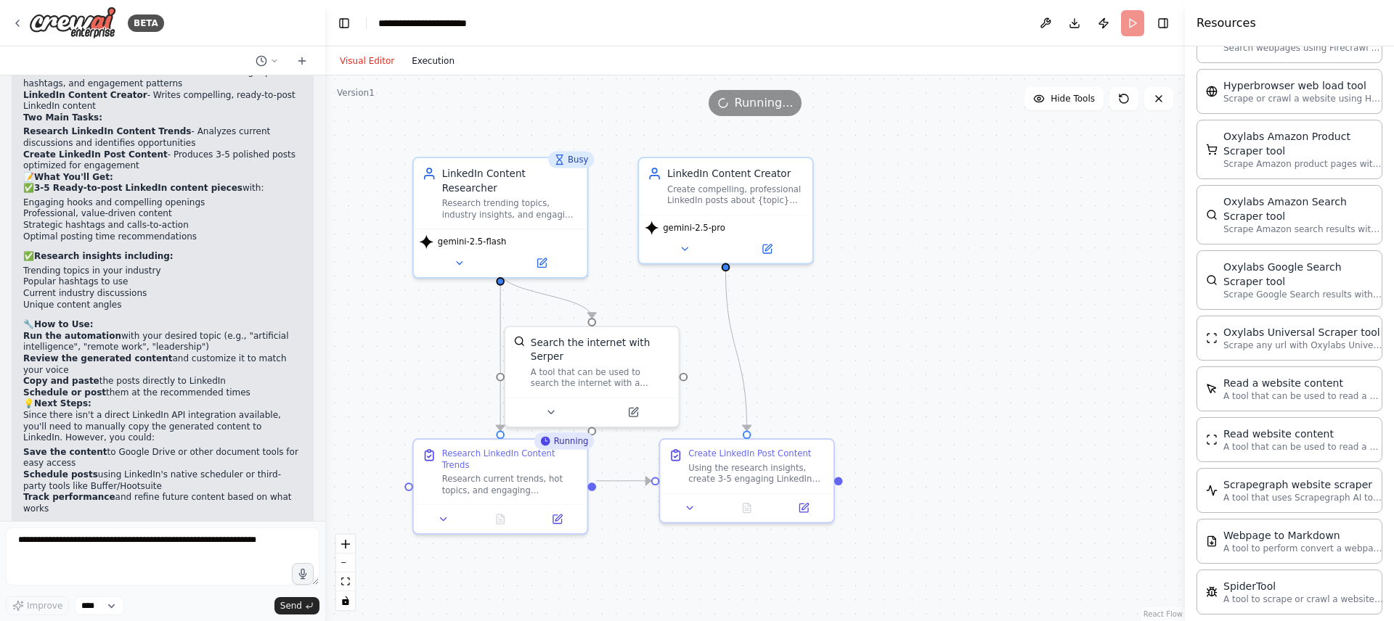
click at [426, 65] on button "Execution" at bounding box center [433, 60] width 60 height 17
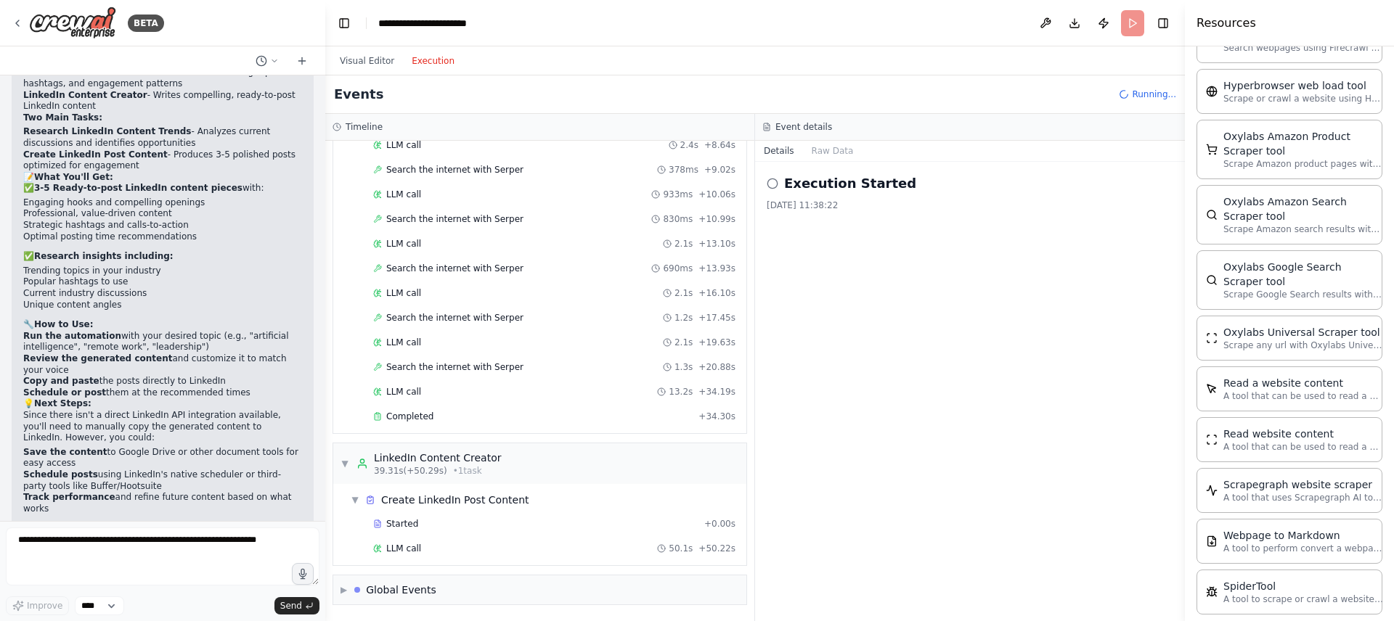
scroll to position [232, 0]
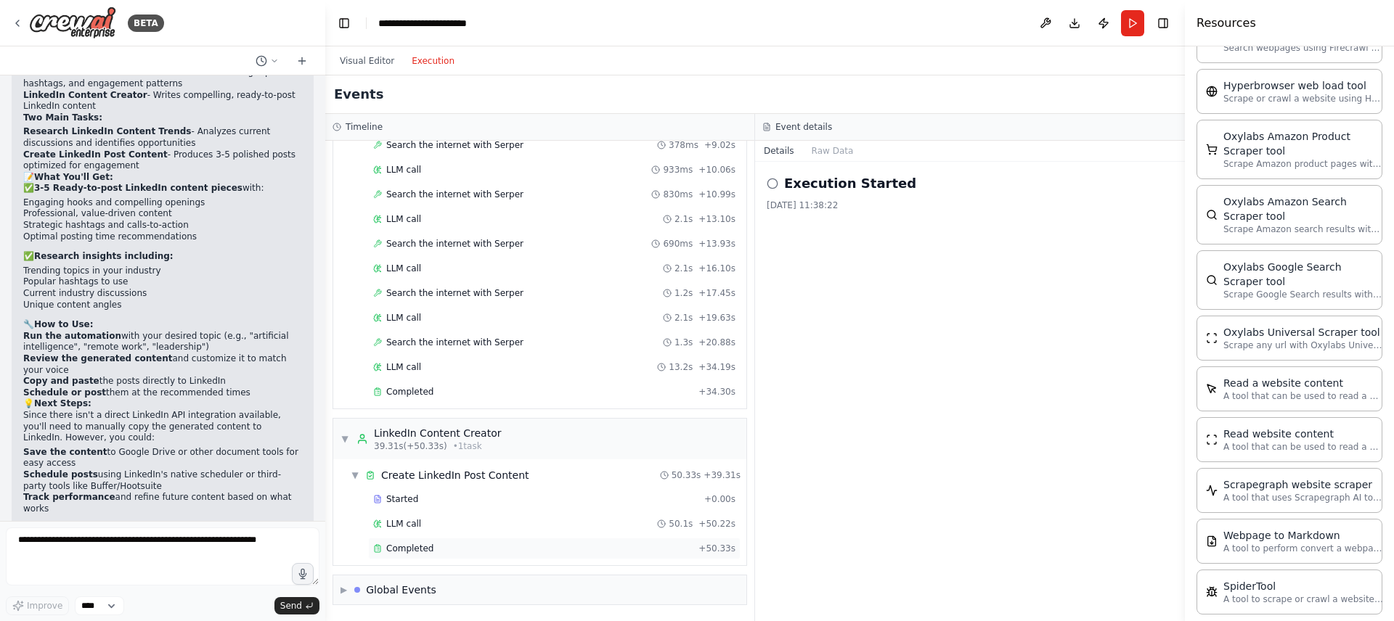
click at [416, 550] on span "Completed" at bounding box center [409, 549] width 47 height 12
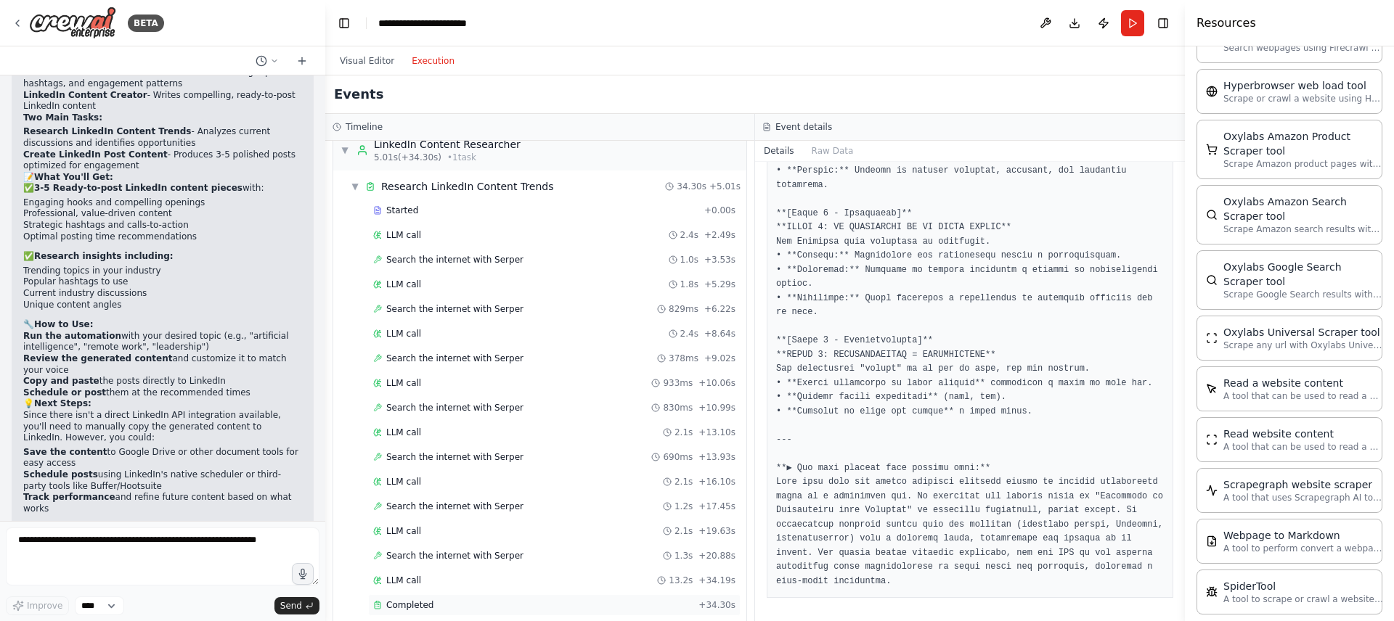
scroll to position [0, 0]
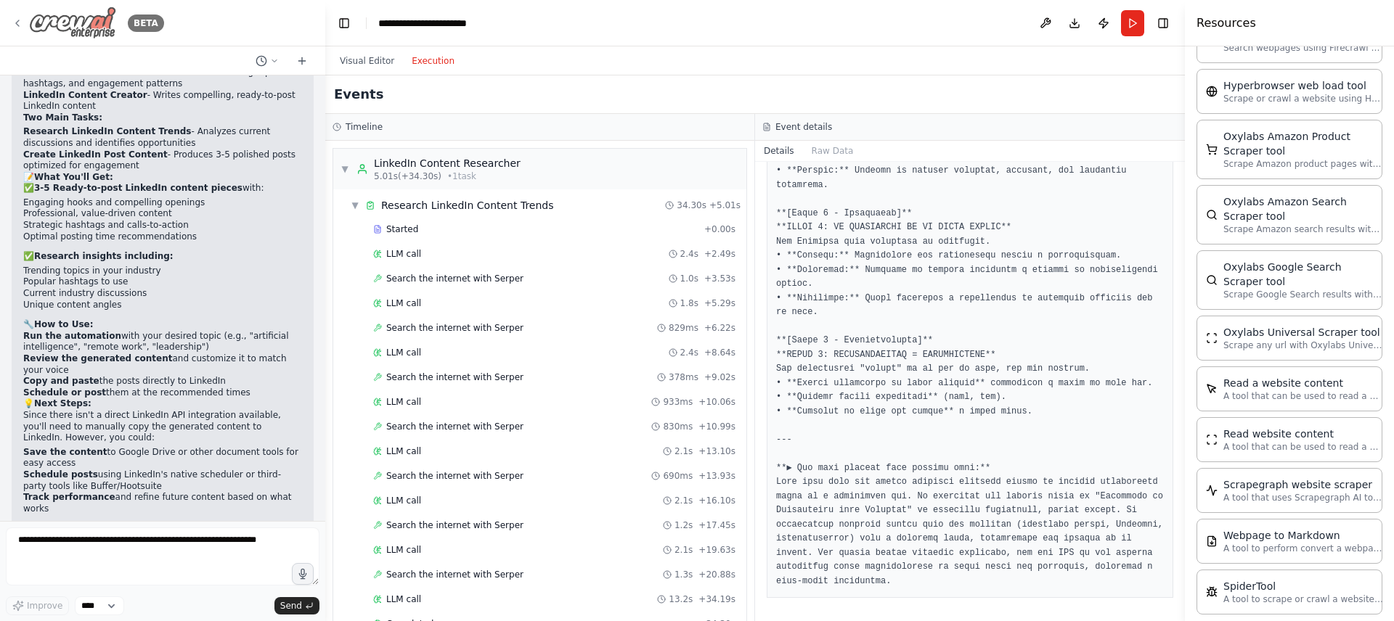
click at [17, 25] on icon at bounding box center [17, 23] width 3 height 6
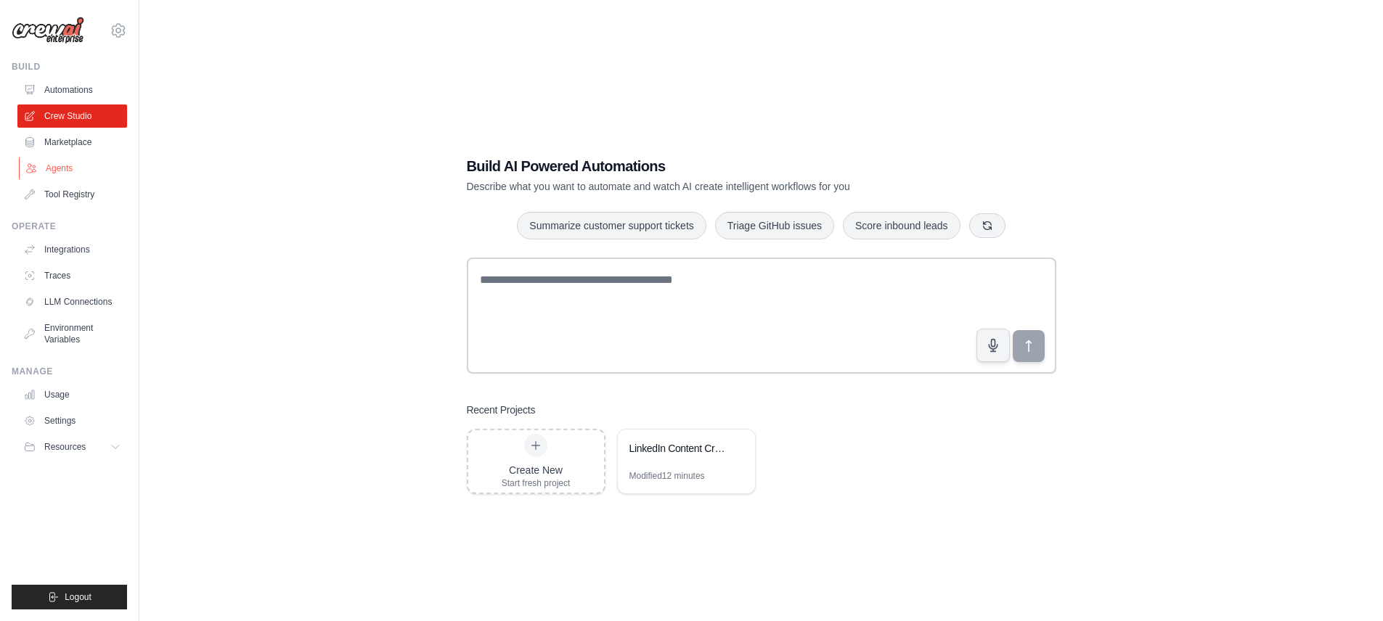
click at [65, 173] on link "Agents" at bounding box center [74, 168] width 110 height 23
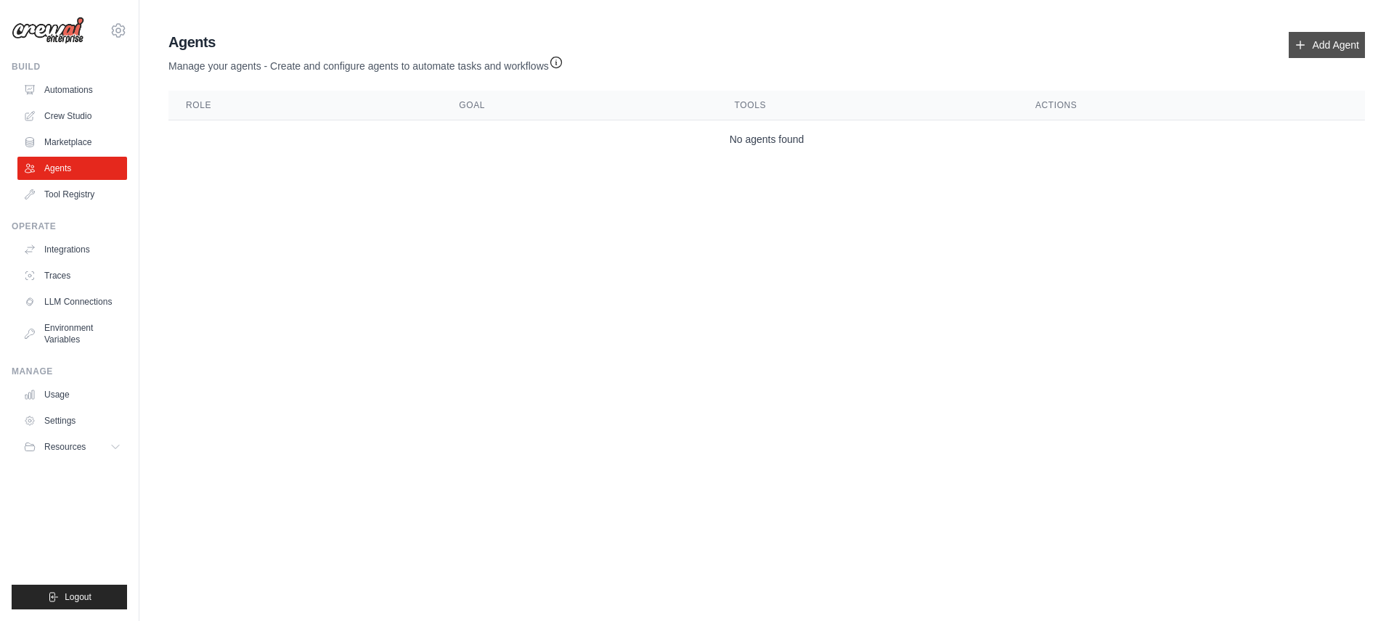
click at [1325, 41] on link "Add Agent" at bounding box center [1327, 45] width 76 height 26
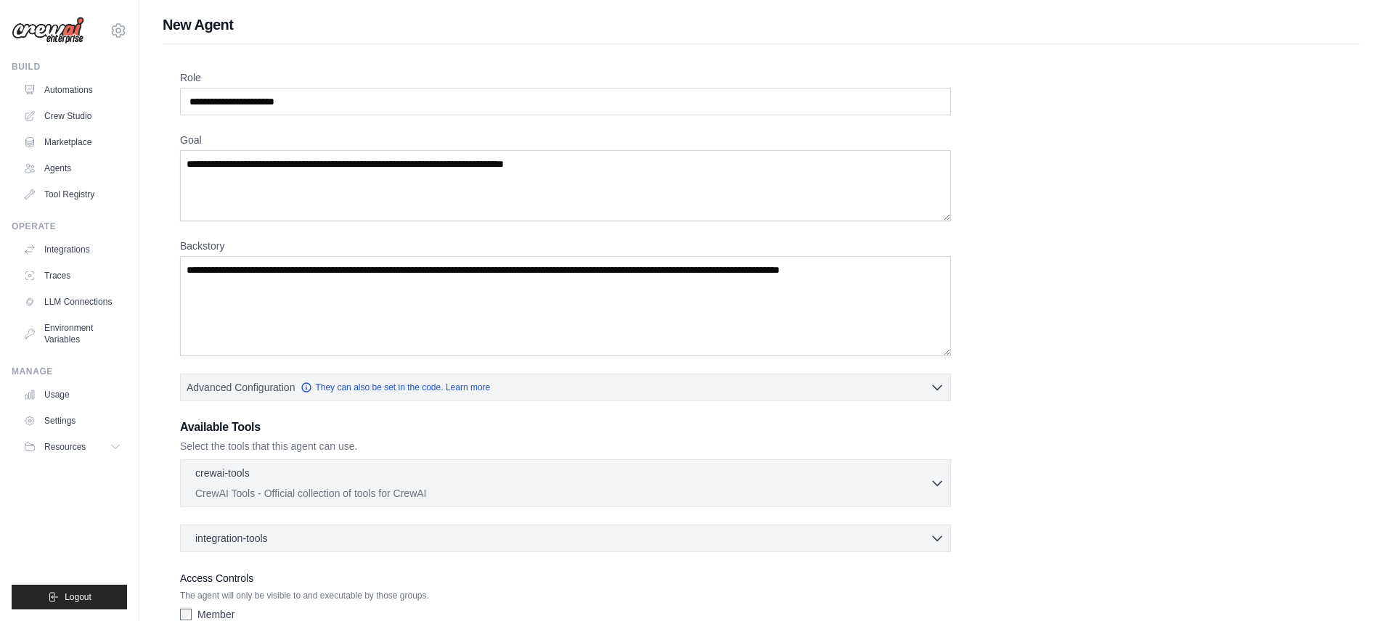
scroll to position [92, 0]
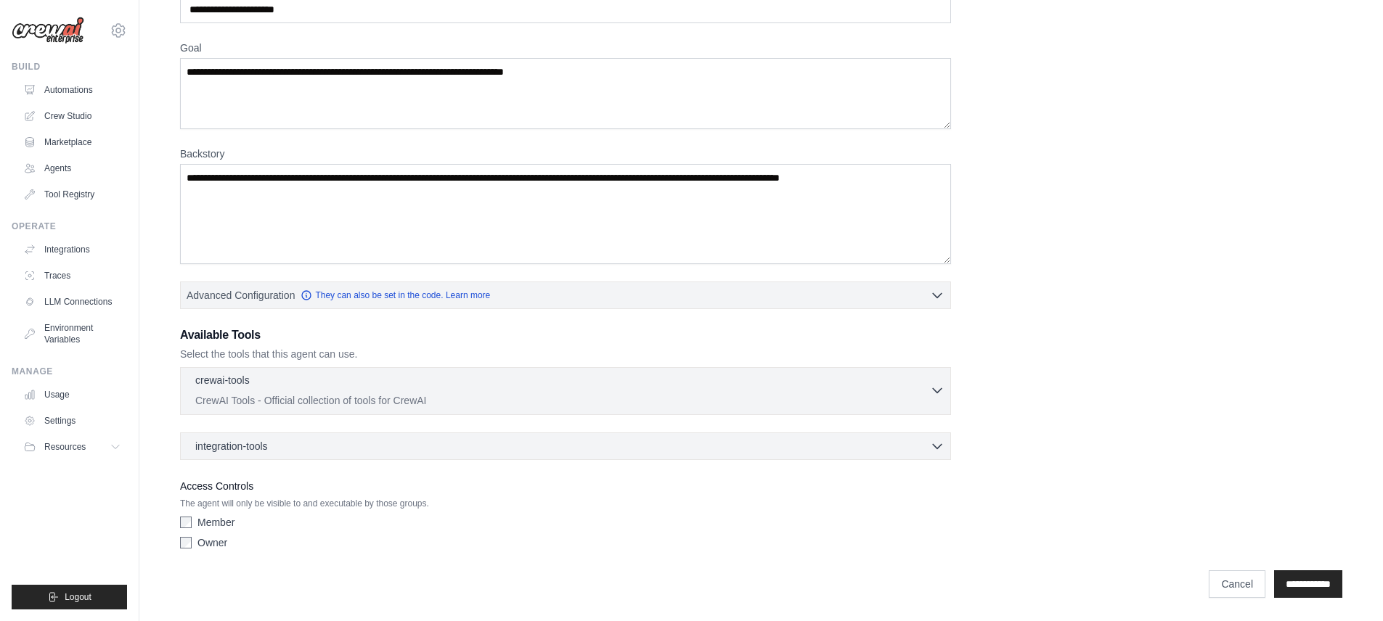
click at [923, 388] on div "crewai-tools 0 selected" at bounding box center [562, 381] width 735 height 17
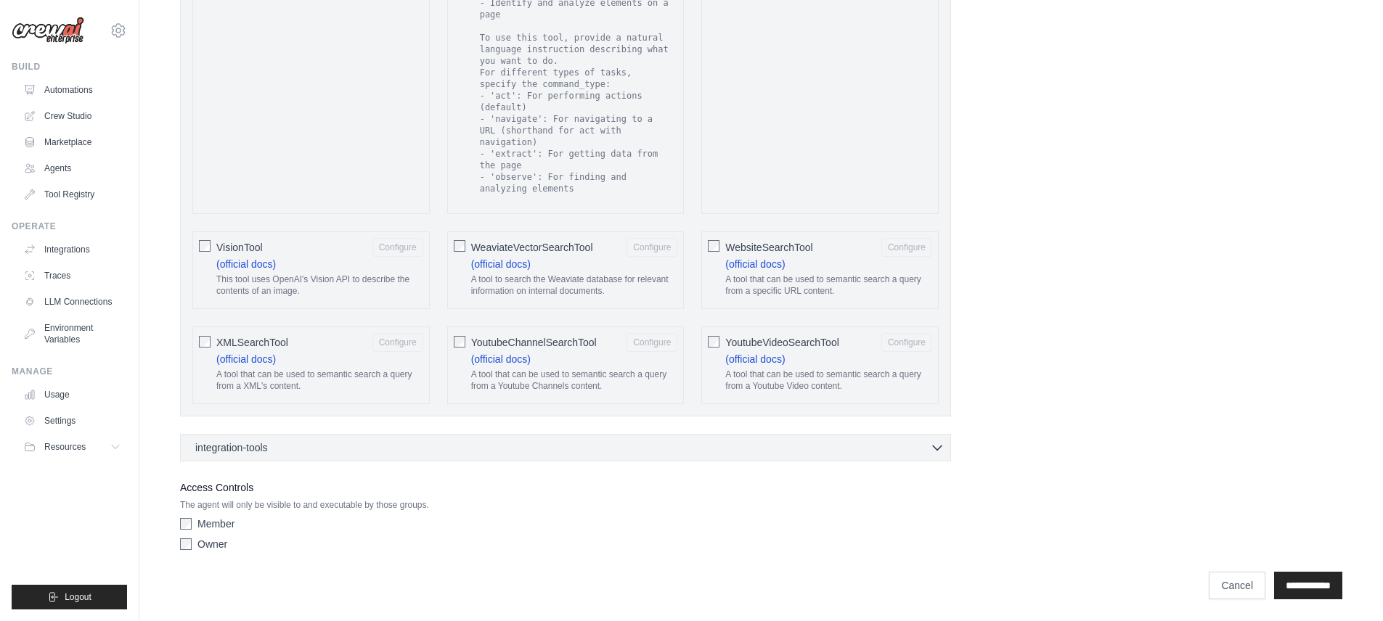
scroll to position [2563, 0]
click at [938, 444] on icon "button" at bounding box center [937, 445] width 15 height 15
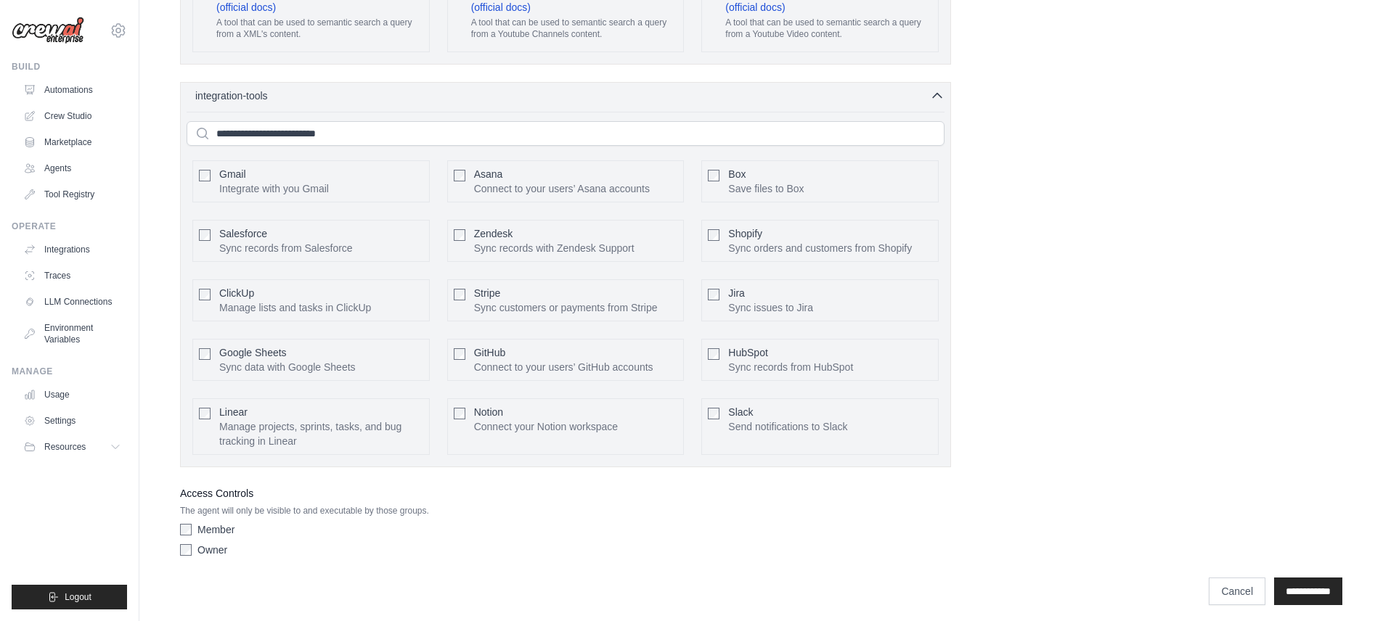
scroll to position [2921, 0]
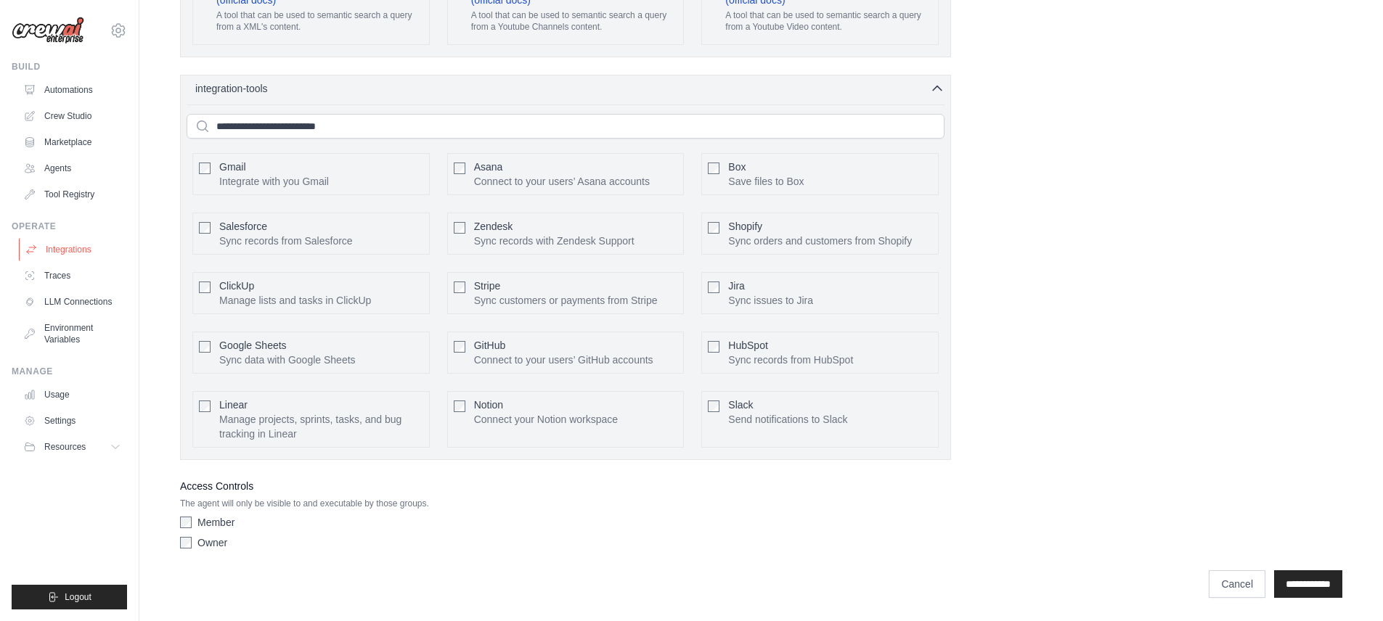
click at [63, 253] on link "Integrations" at bounding box center [74, 249] width 110 height 23
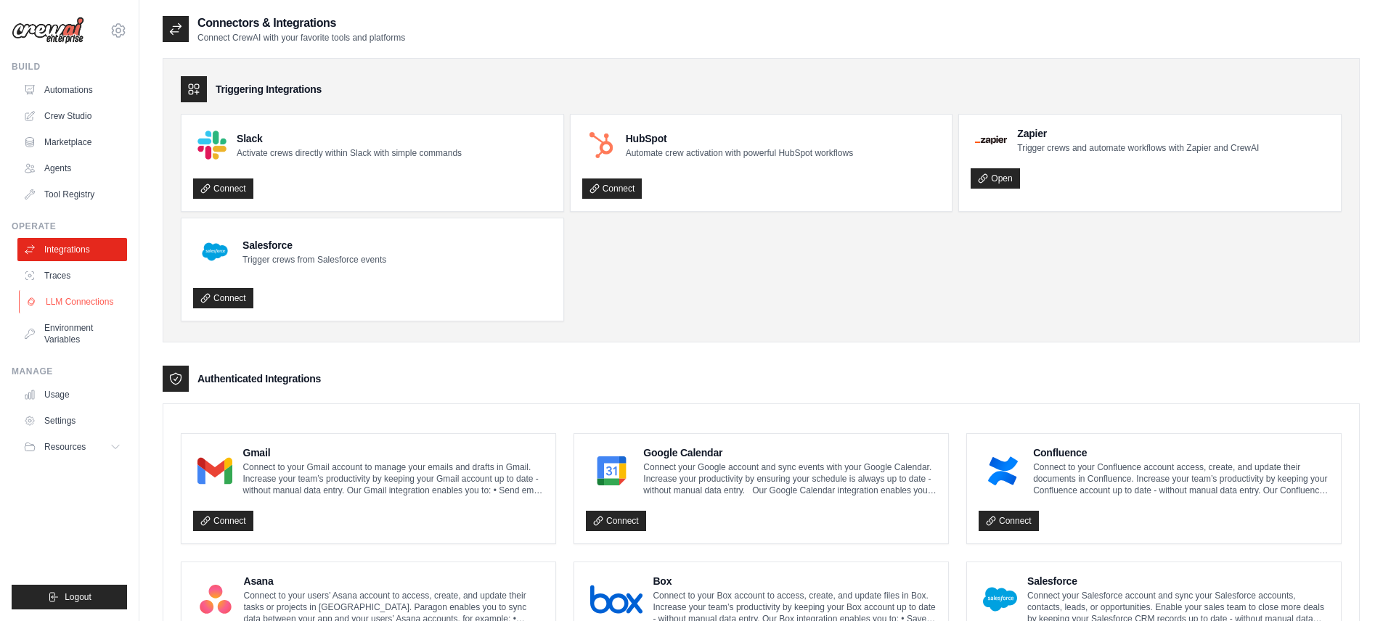
click at [69, 302] on link "LLM Connections" at bounding box center [74, 301] width 110 height 23
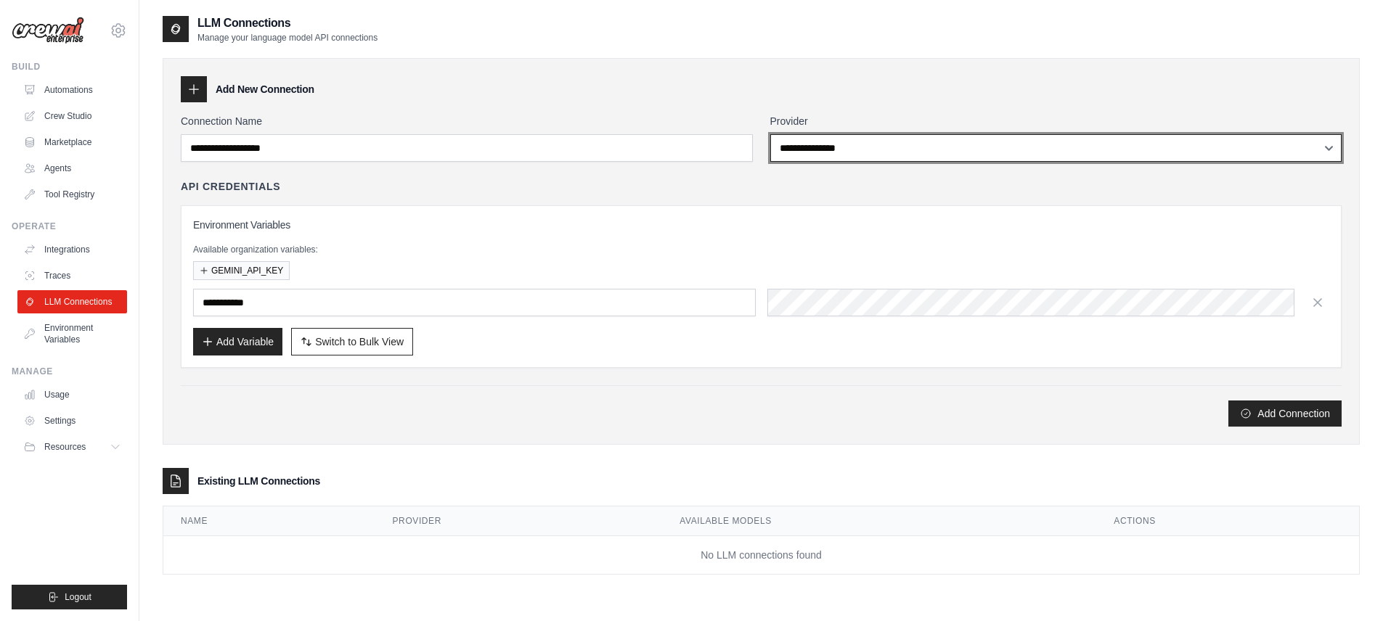
click at [653, 192] on div "**********" at bounding box center [761, 270] width 1161 height 313
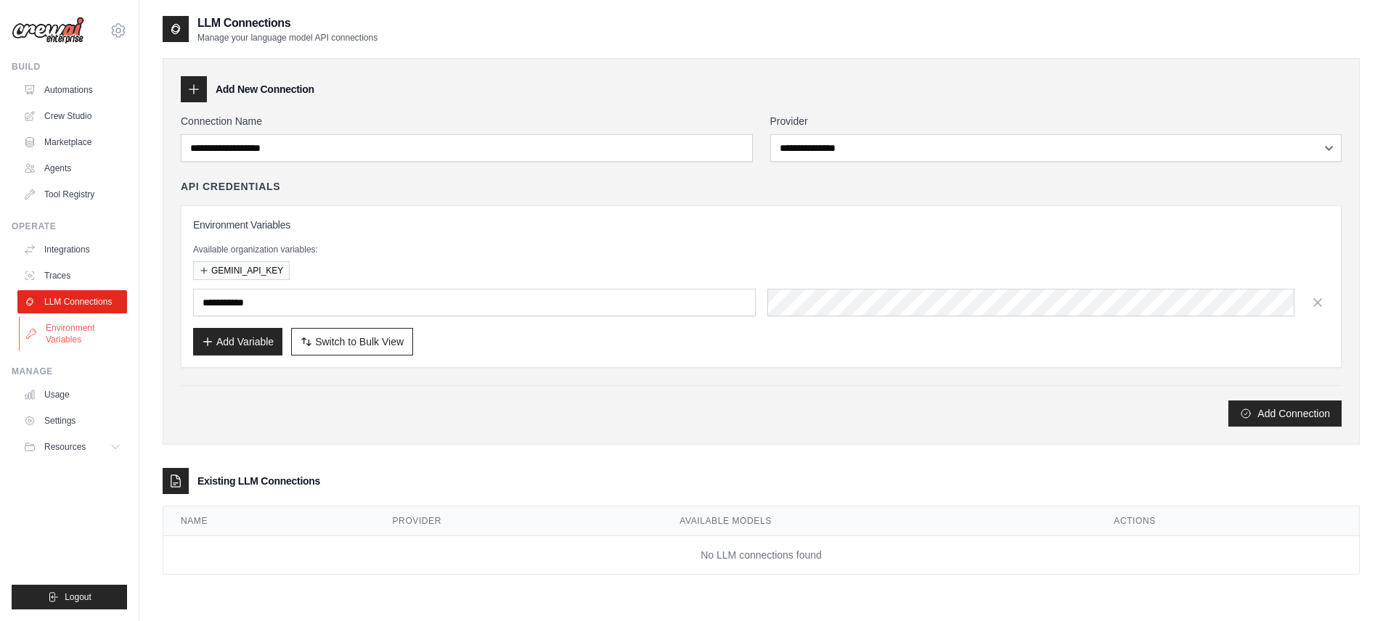
click at [41, 336] on link "Environment Variables" at bounding box center [74, 334] width 110 height 35
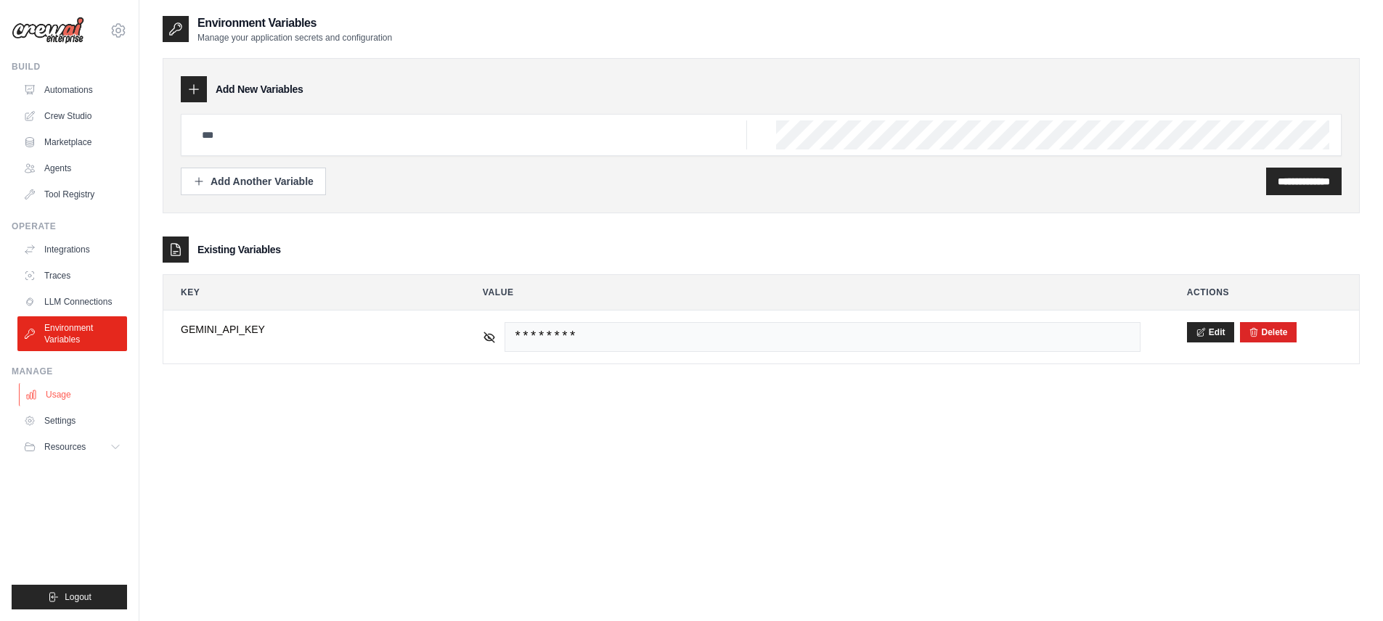
click at [46, 403] on link "Usage" at bounding box center [74, 394] width 110 height 23
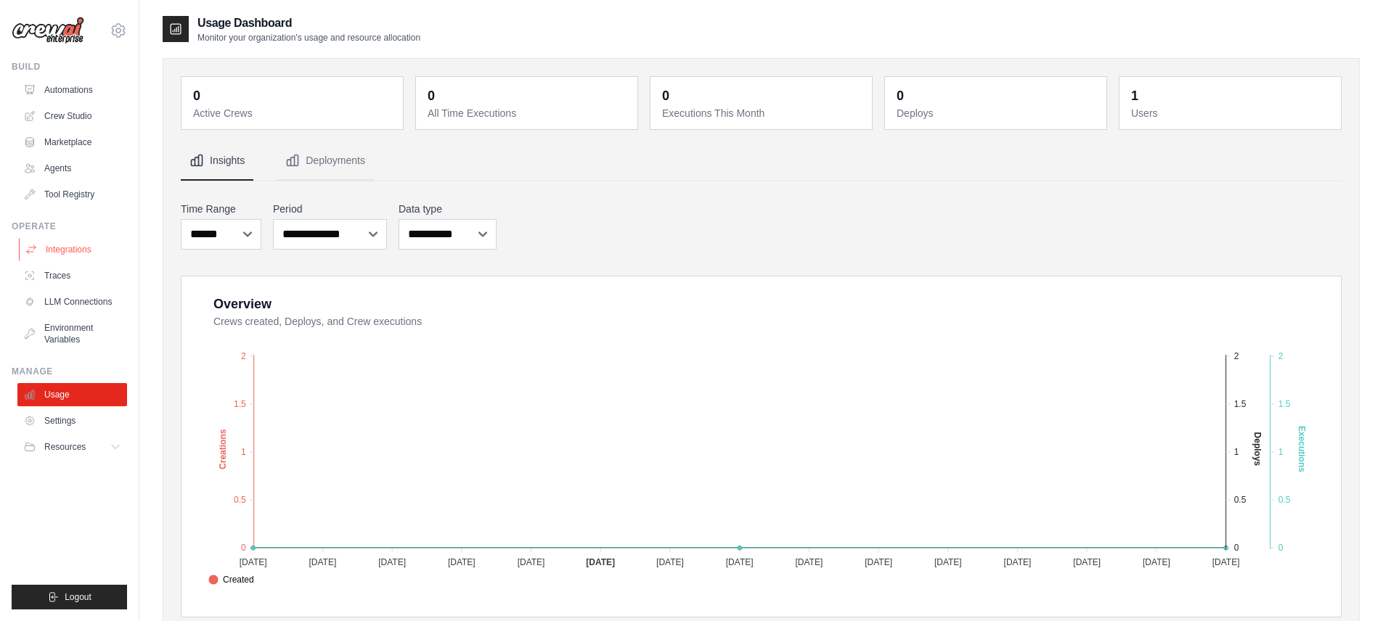
click at [50, 248] on link "Integrations" at bounding box center [74, 249] width 110 height 23
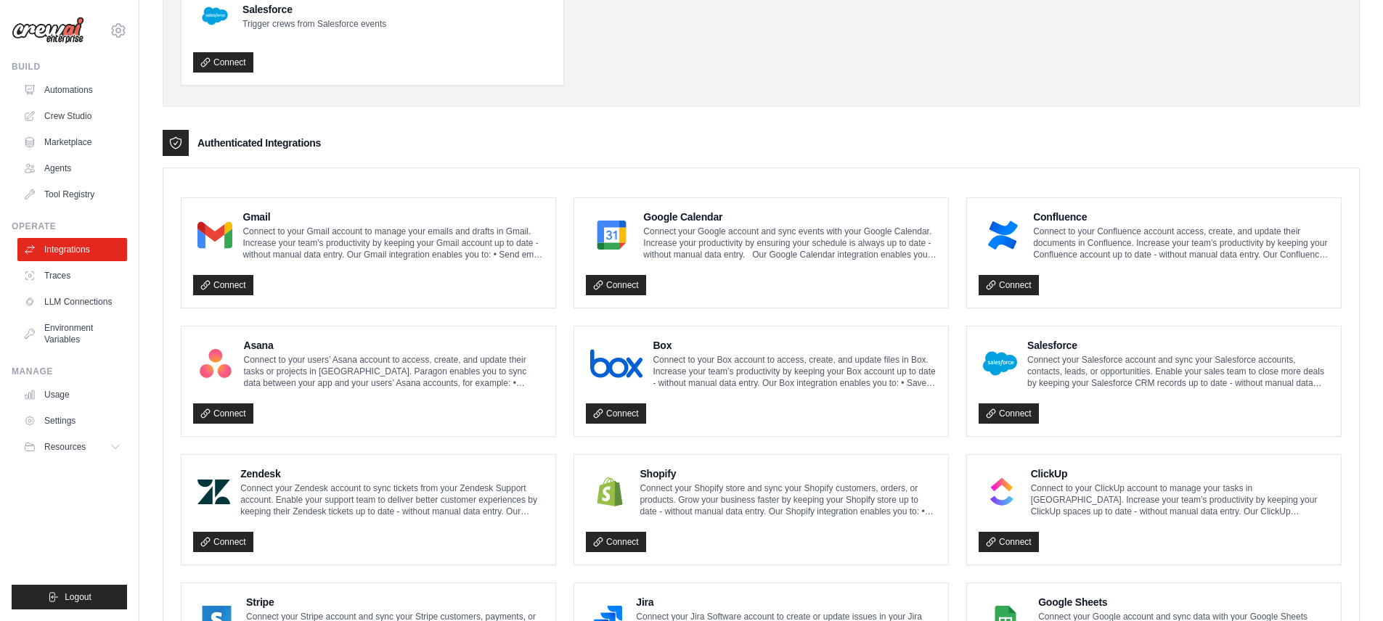
scroll to position [241, 0]
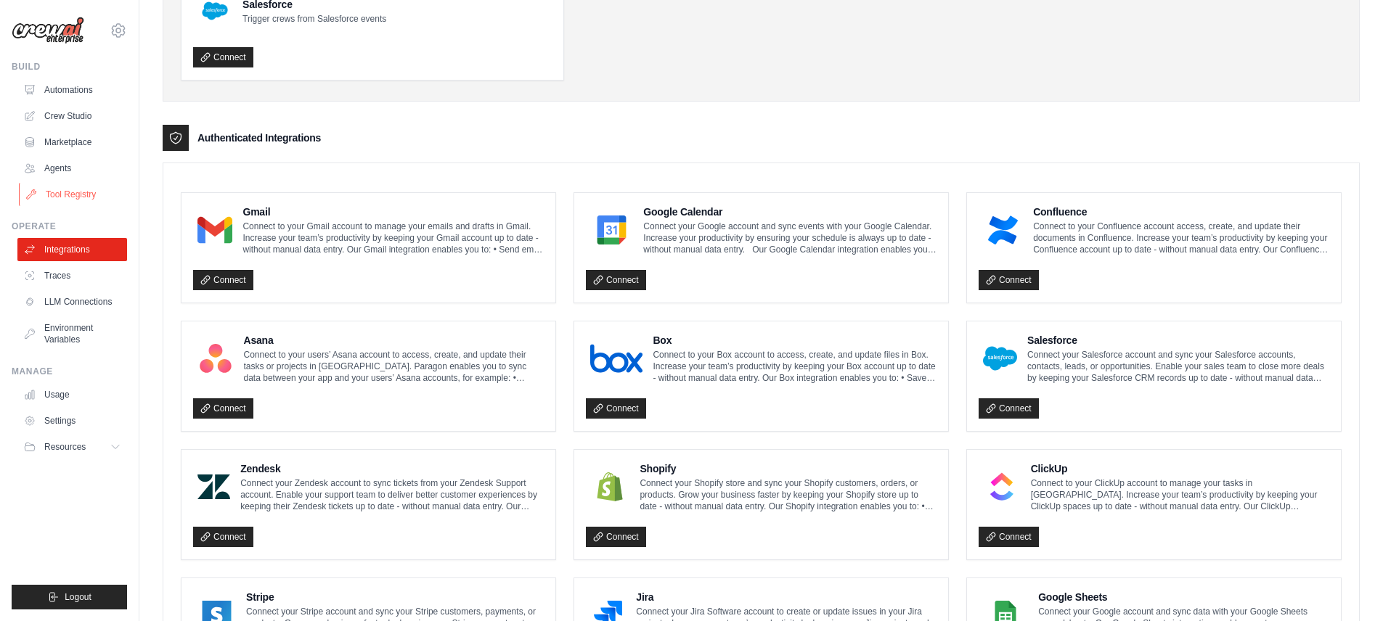
click at [65, 197] on link "Tool Registry" at bounding box center [74, 194] width 110 height 23
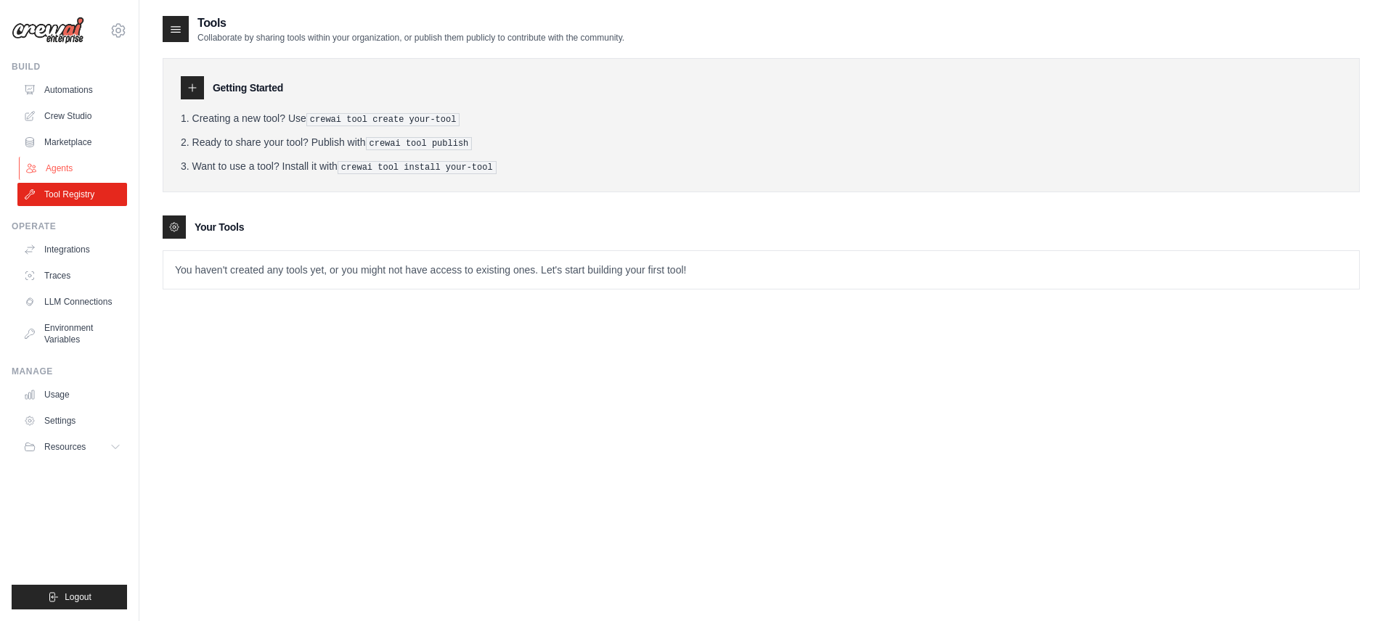
click at [71, 165] on link "Agents" at bounding box center [74, 168] width 110 height 23
